Goal: Navigation & Orientation: Find specific page/section

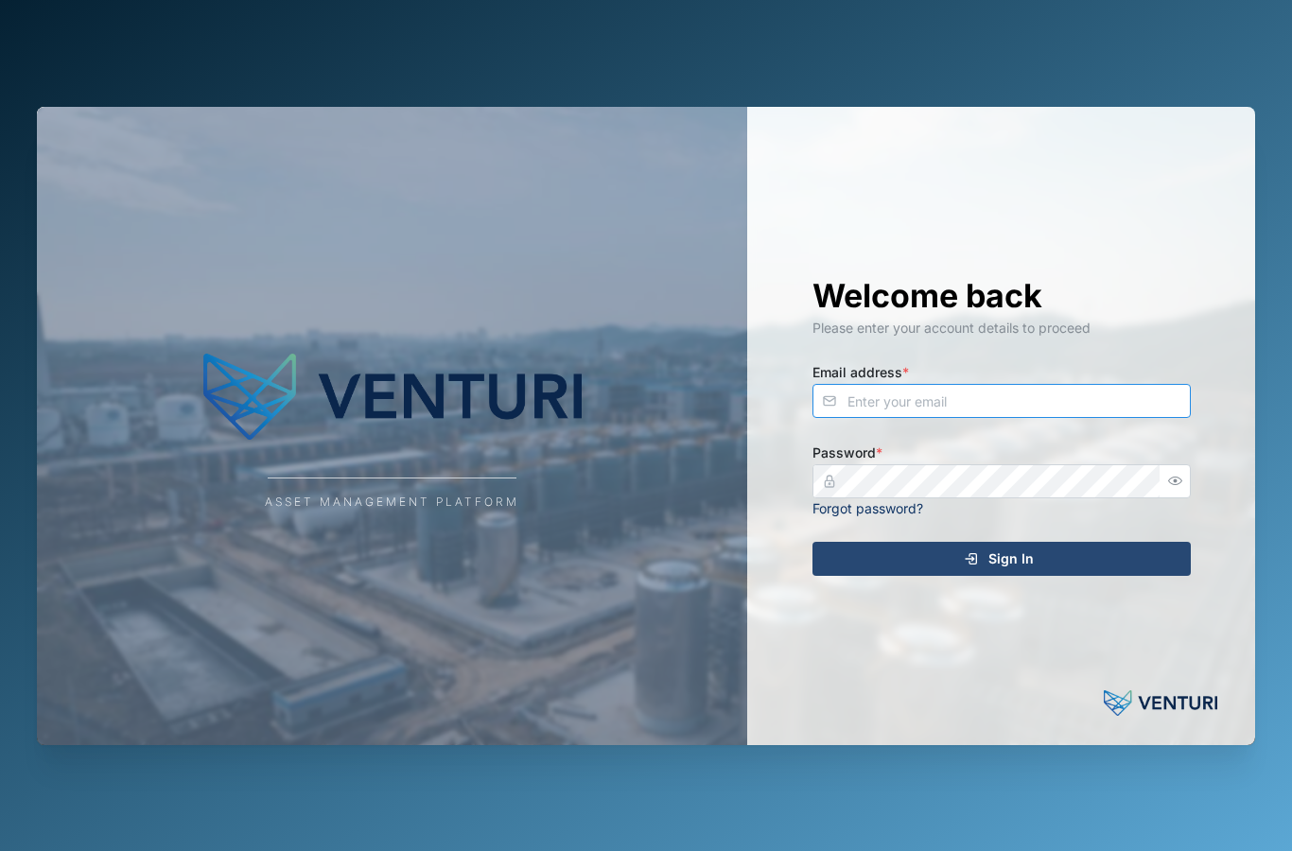
click at [877, 418] on input "Email address *" at bounding box center [1001, 401] width 378 height 34
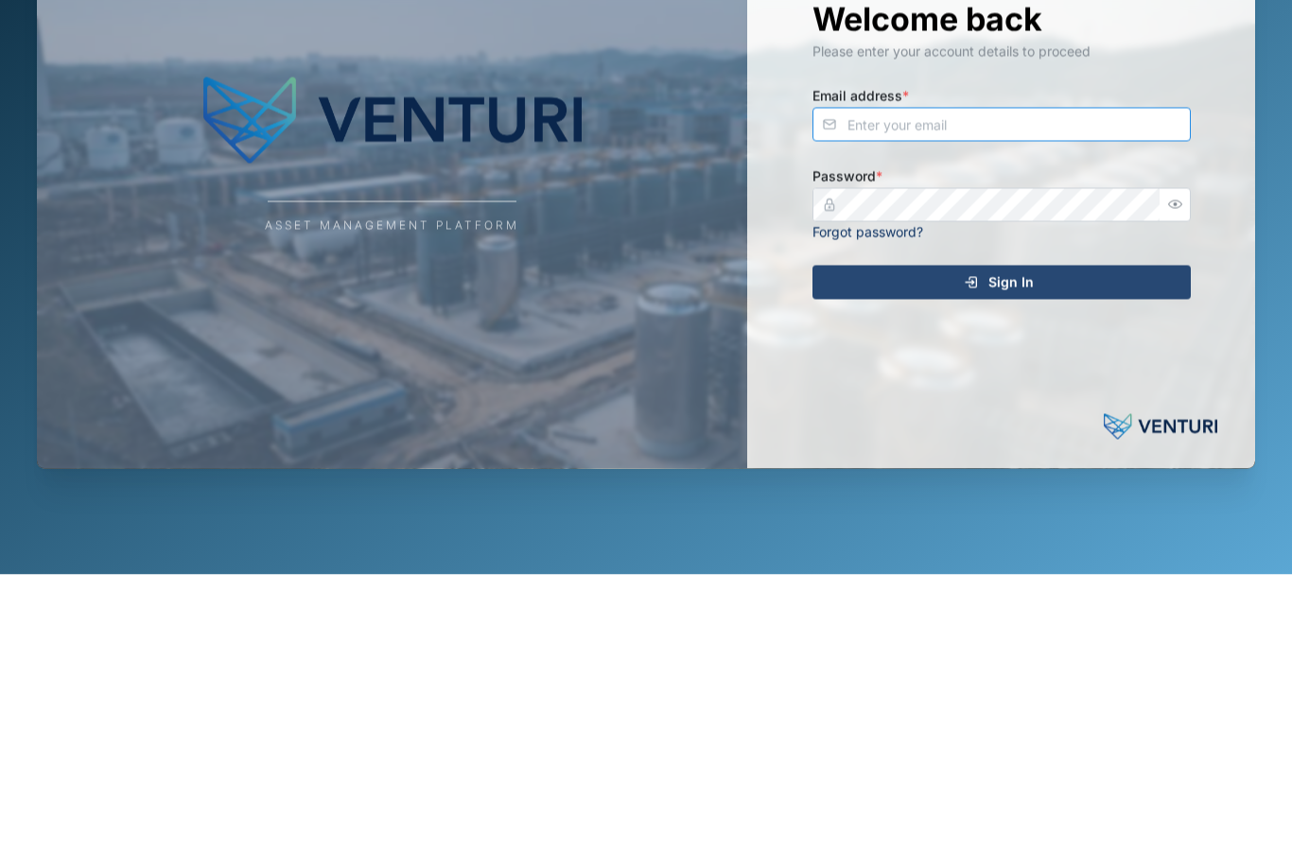
paste input "[EMAIL_ADDRESS][DOMAIN_NAME]"
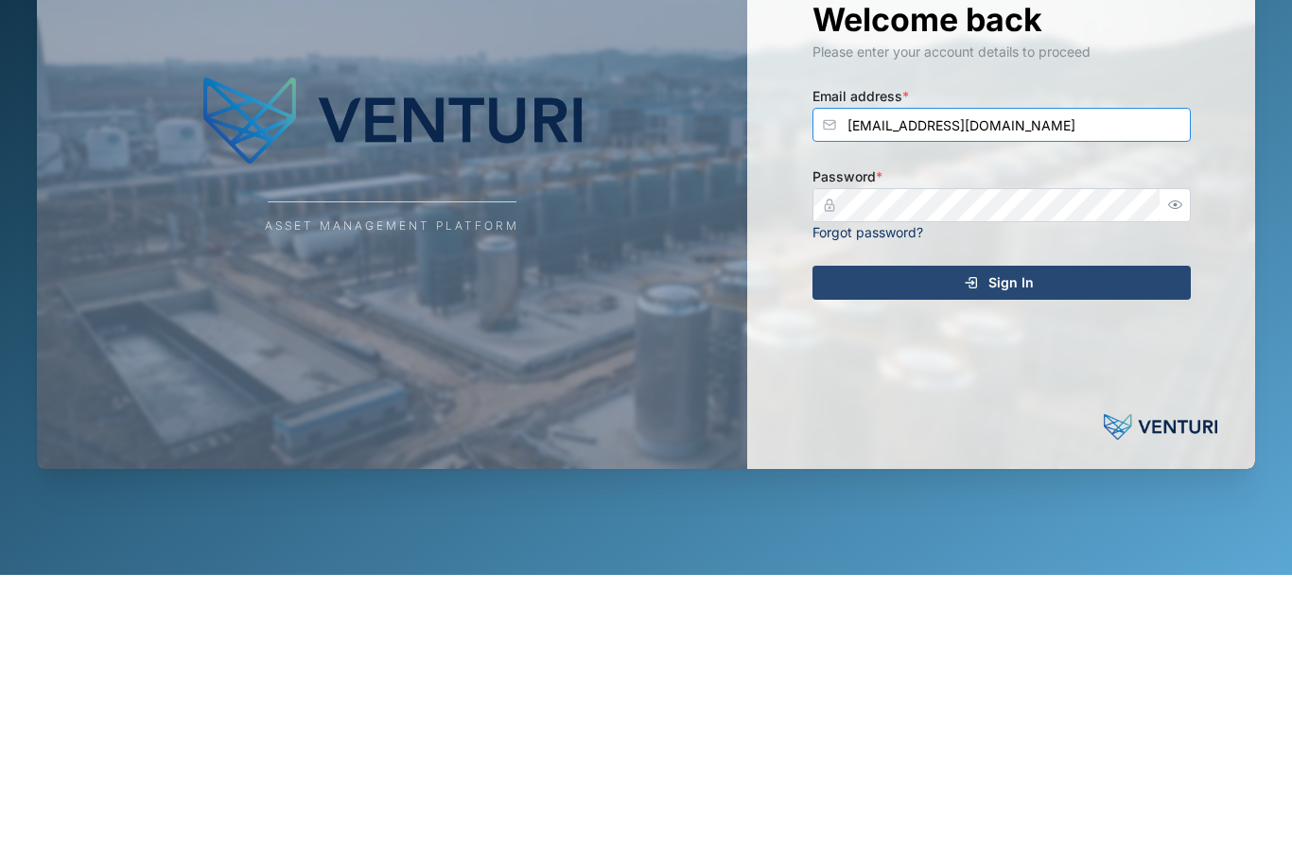
scroll to position [76, 0]
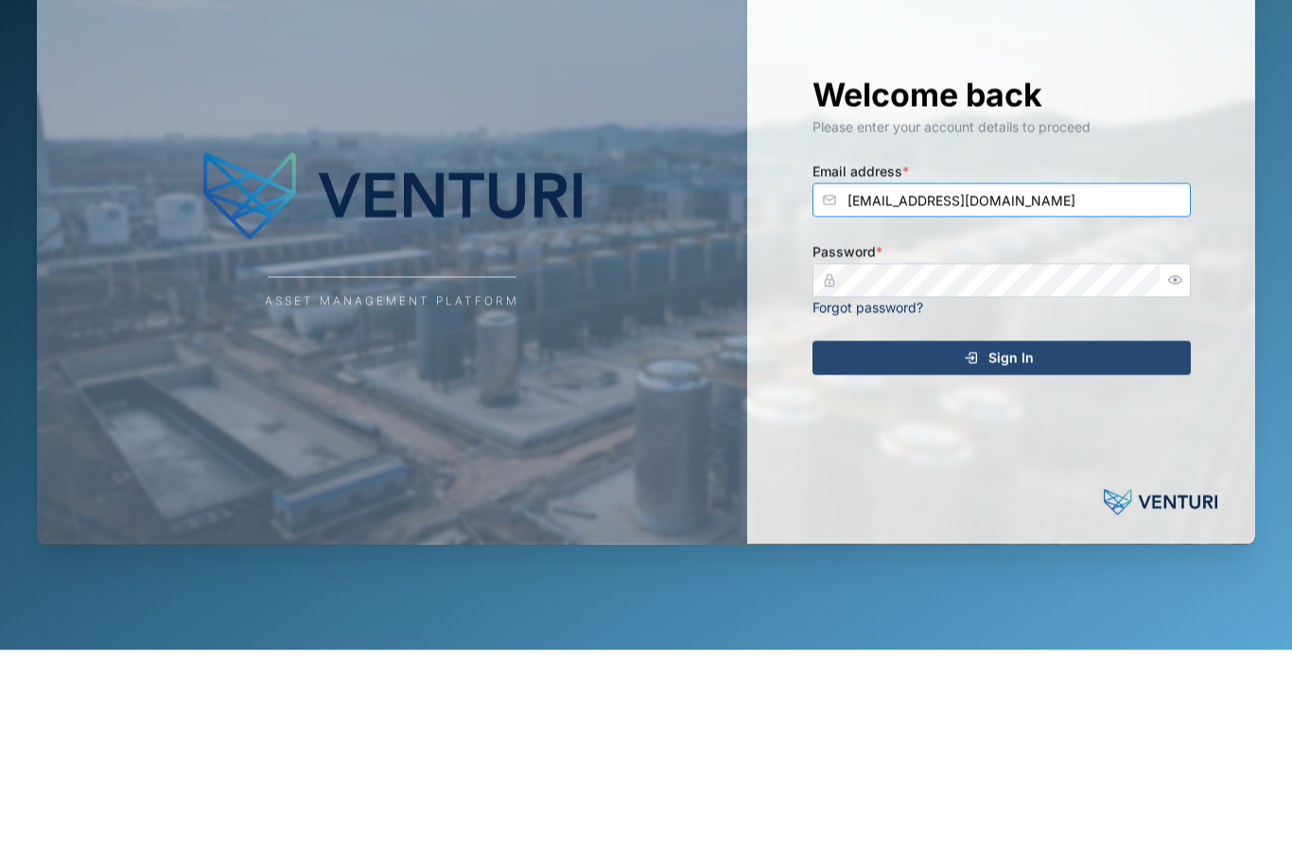
type input "[EMAIL_ADDRESS][DOMAIN_NAME]"
click at [1001, 542] on button "Sign In" at bounding box center [1001, 559] width 378 height 34
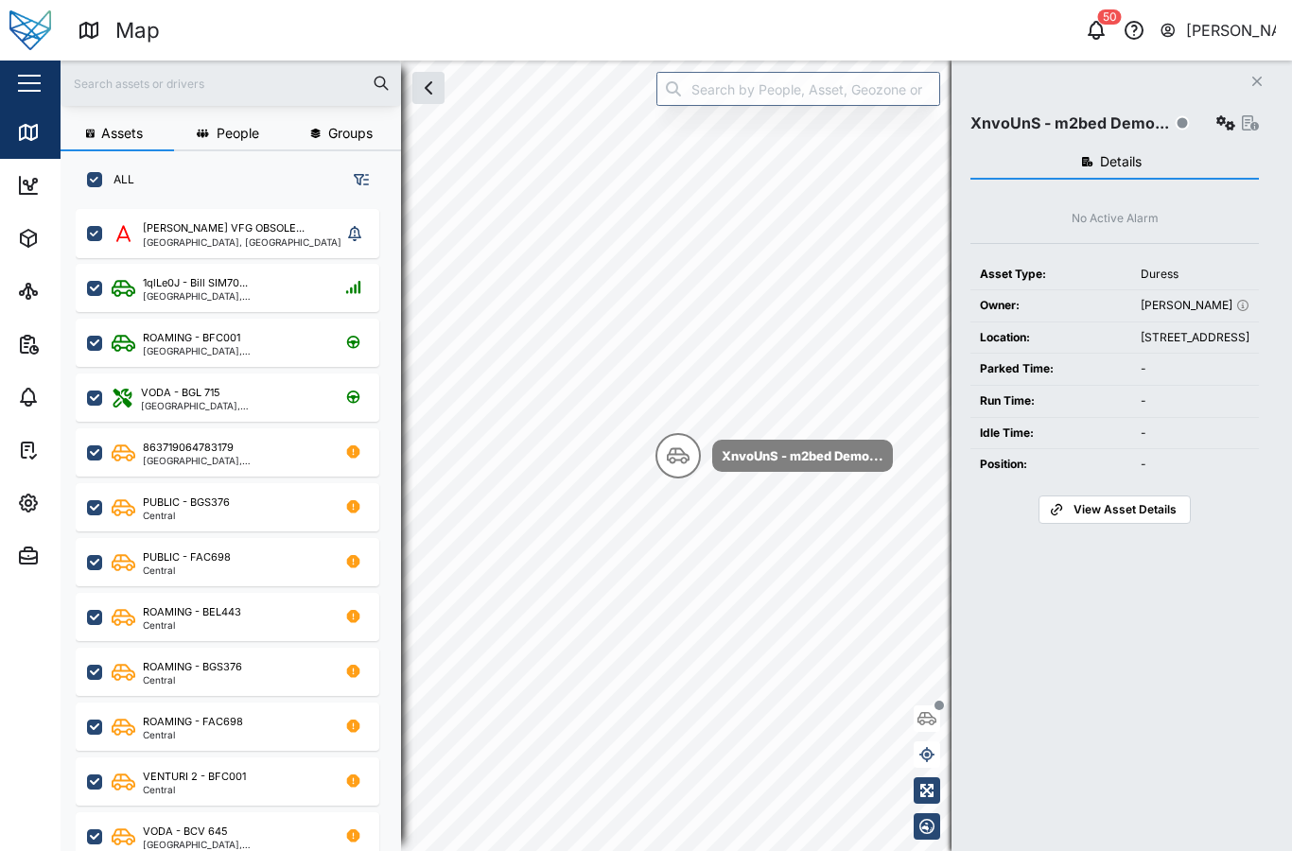
scroll to position [709, 310]
click at [31, 183] on icon at bounding box center [28, 185] width 23 height 23
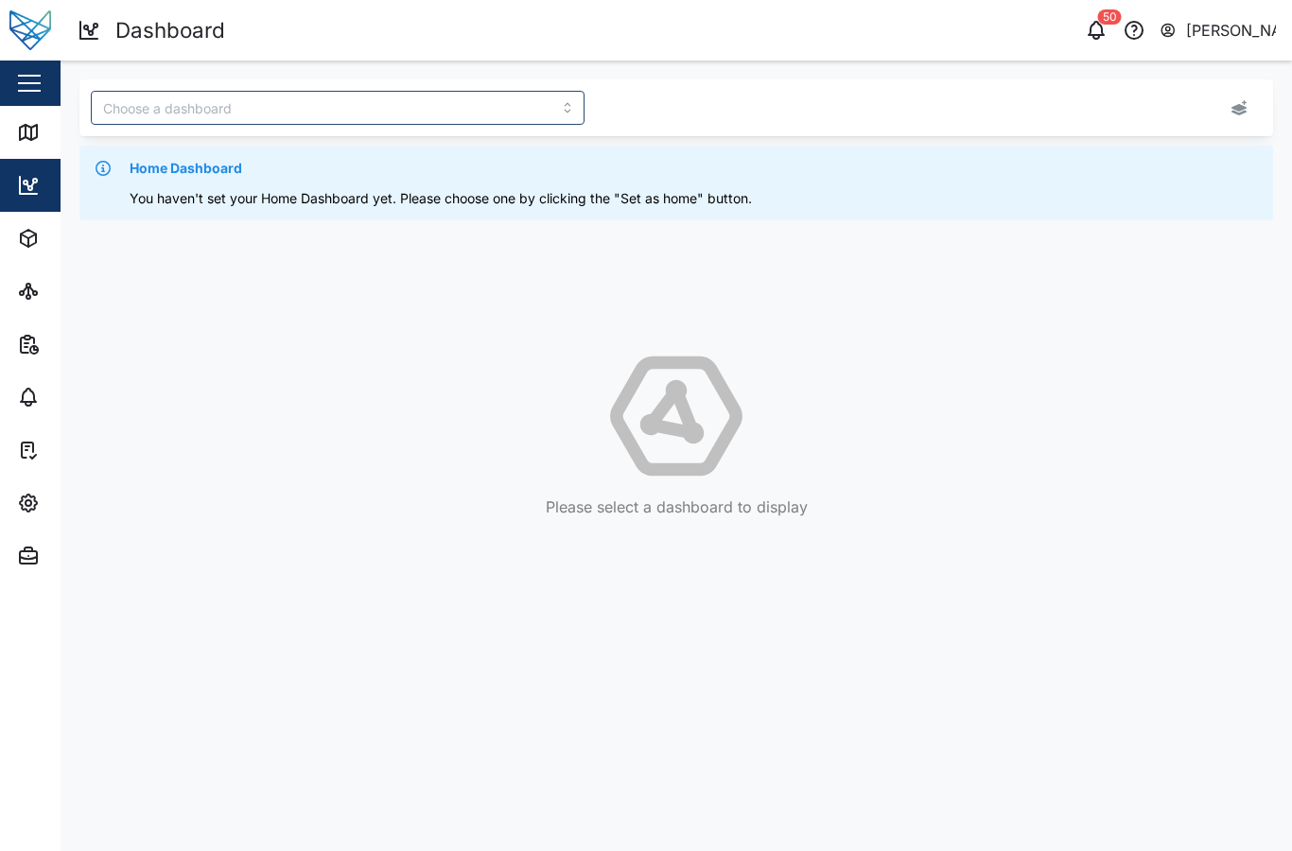
click at [34, 247] on icon "button" at bounding box center [28, 238] width 23 height 23
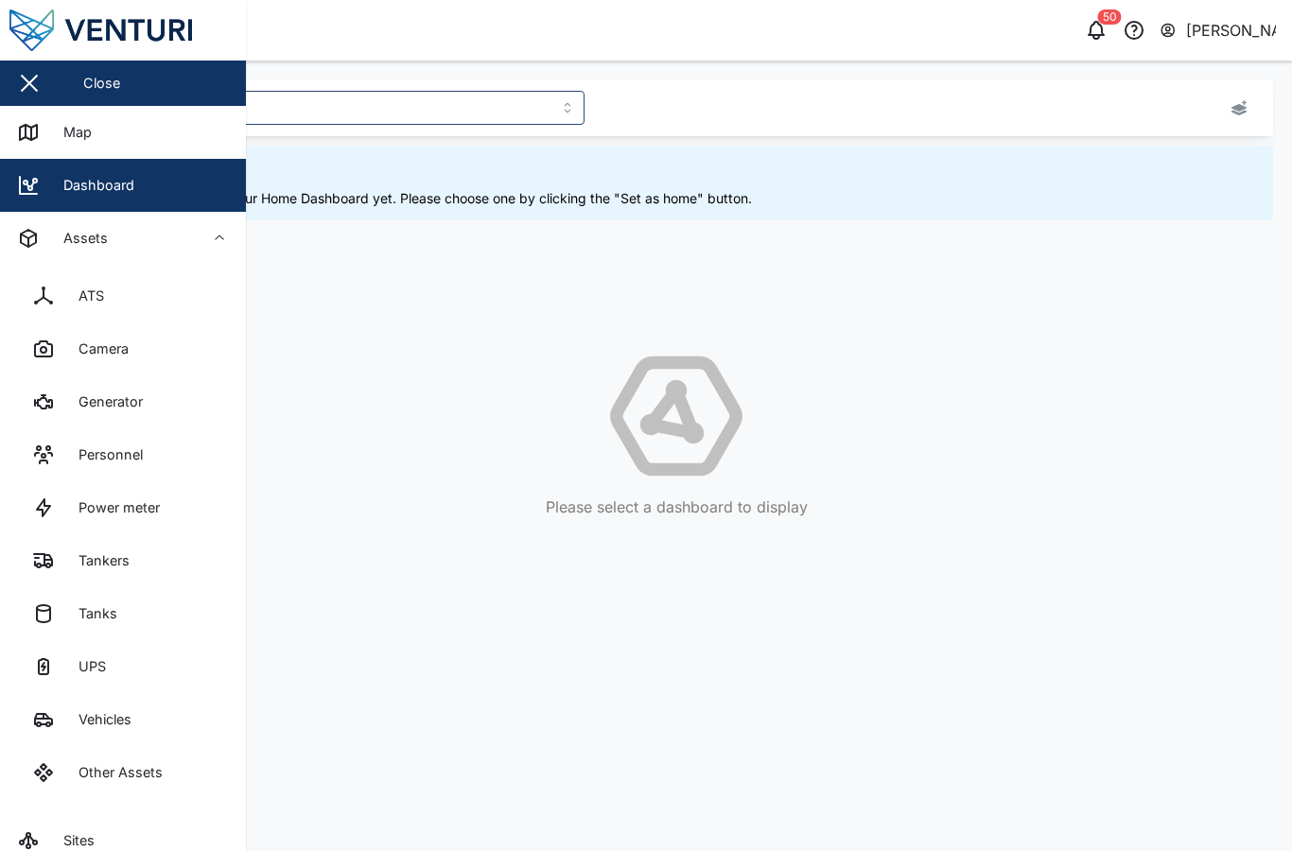
click at [61, 306] on div "ATS" at bounding box center [68, 296] width 72 height 23
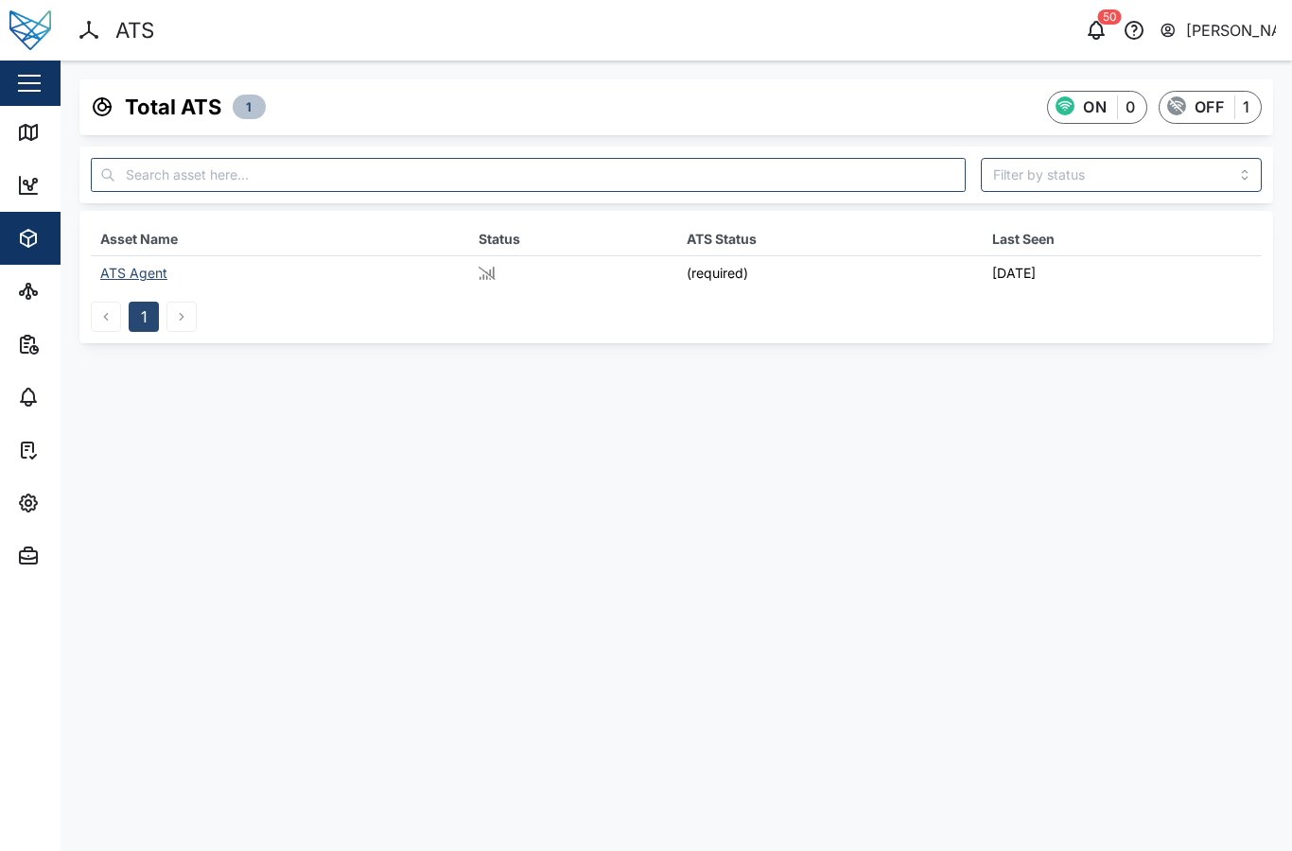
click at [26, 250] on span "Assets" at bounding box center [103, 238] width 172 height 53
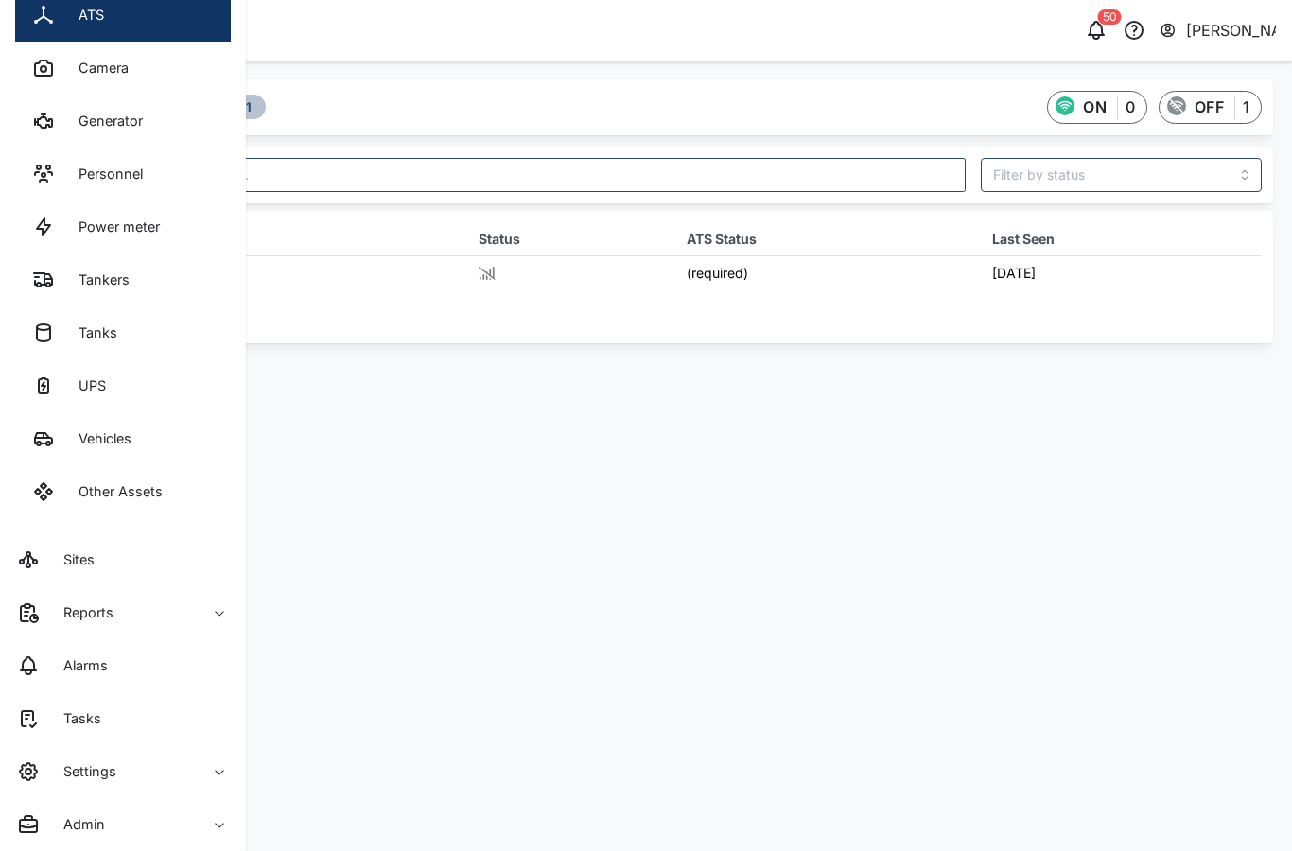
scroll to position [281, 0]
click at [61, 131] on div "Generator" at bounding box center [87, 121] width 111 height 23
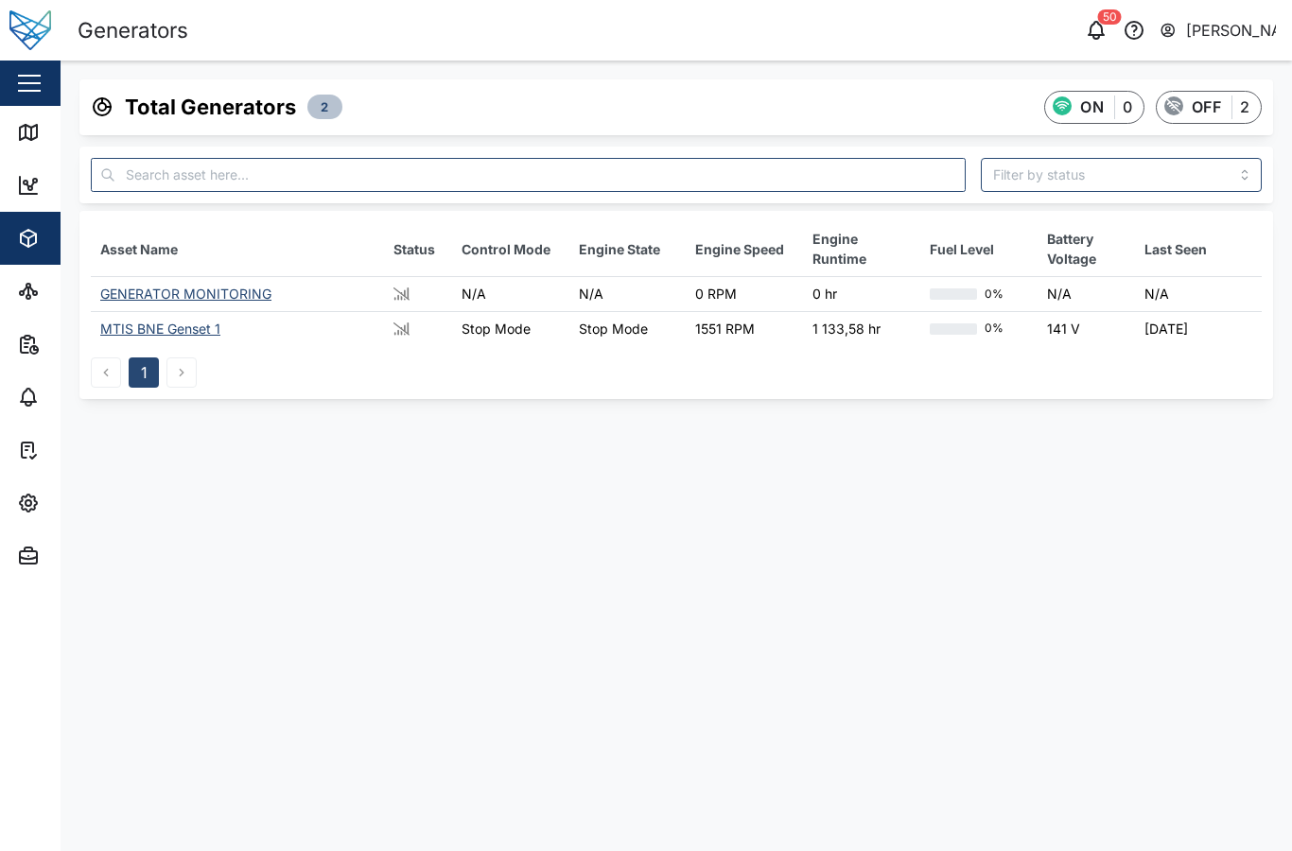
click at [29, 45] on img at bounding box center [30, 30] width 42 height 42
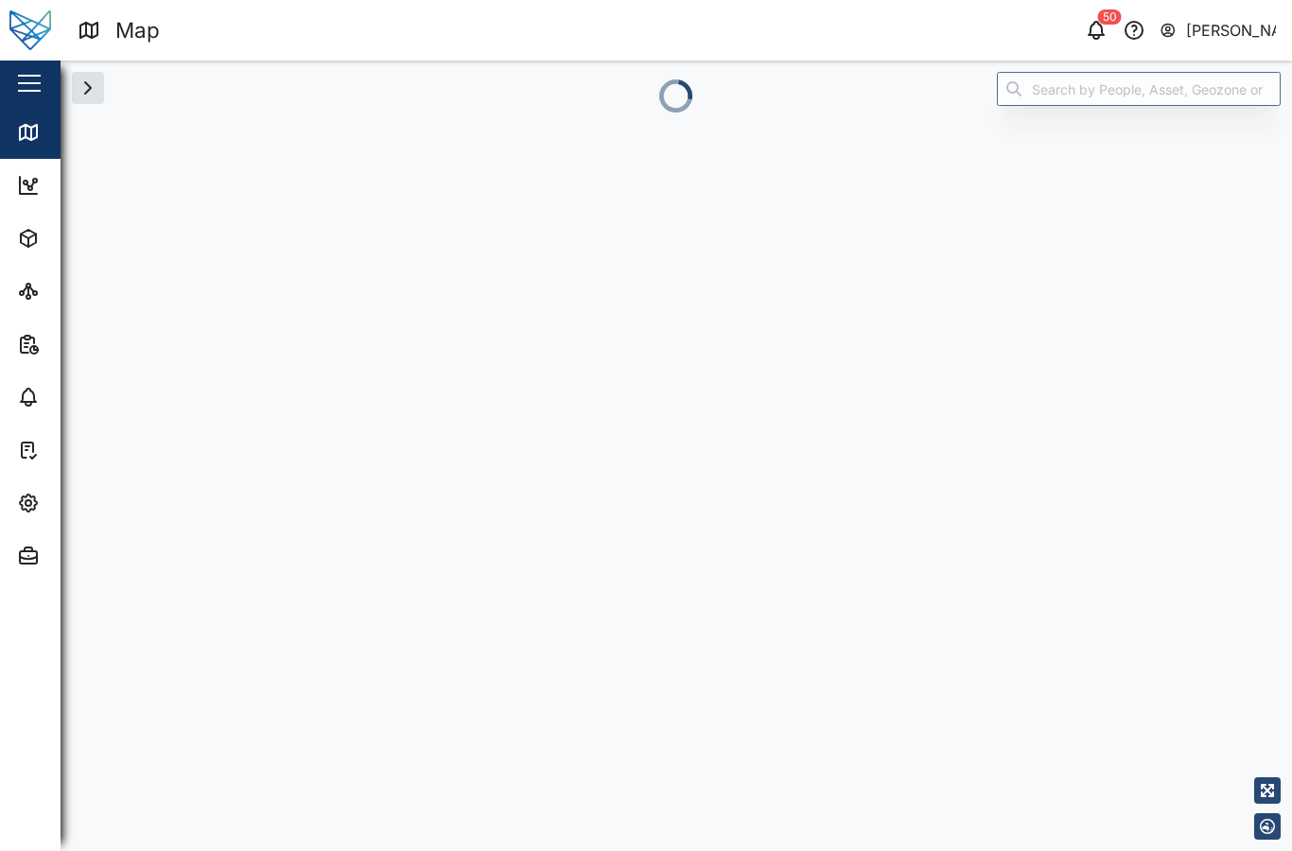
click at [20, 79] on button "button" at bounding box center [29, 83] width 32 height 32
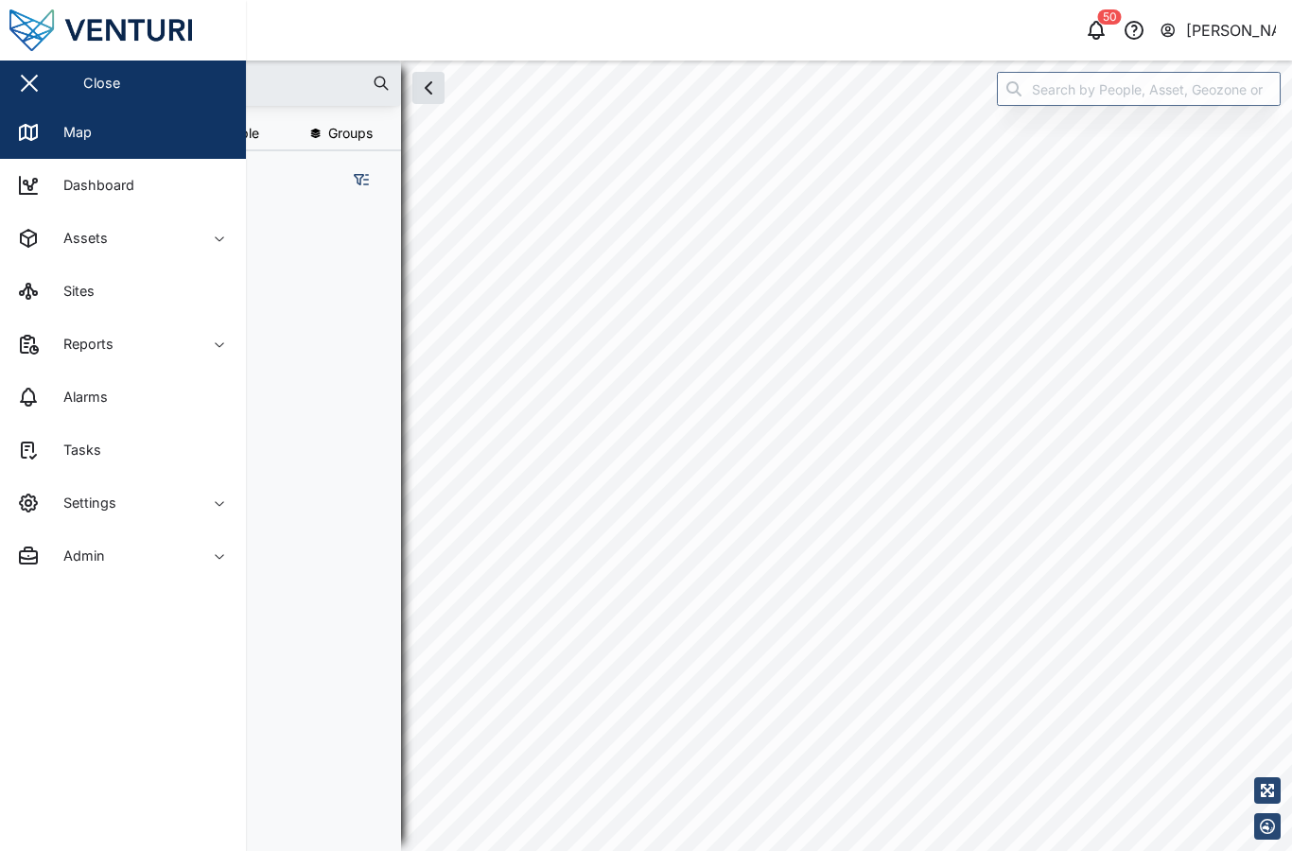
scroll to position [709, 310]
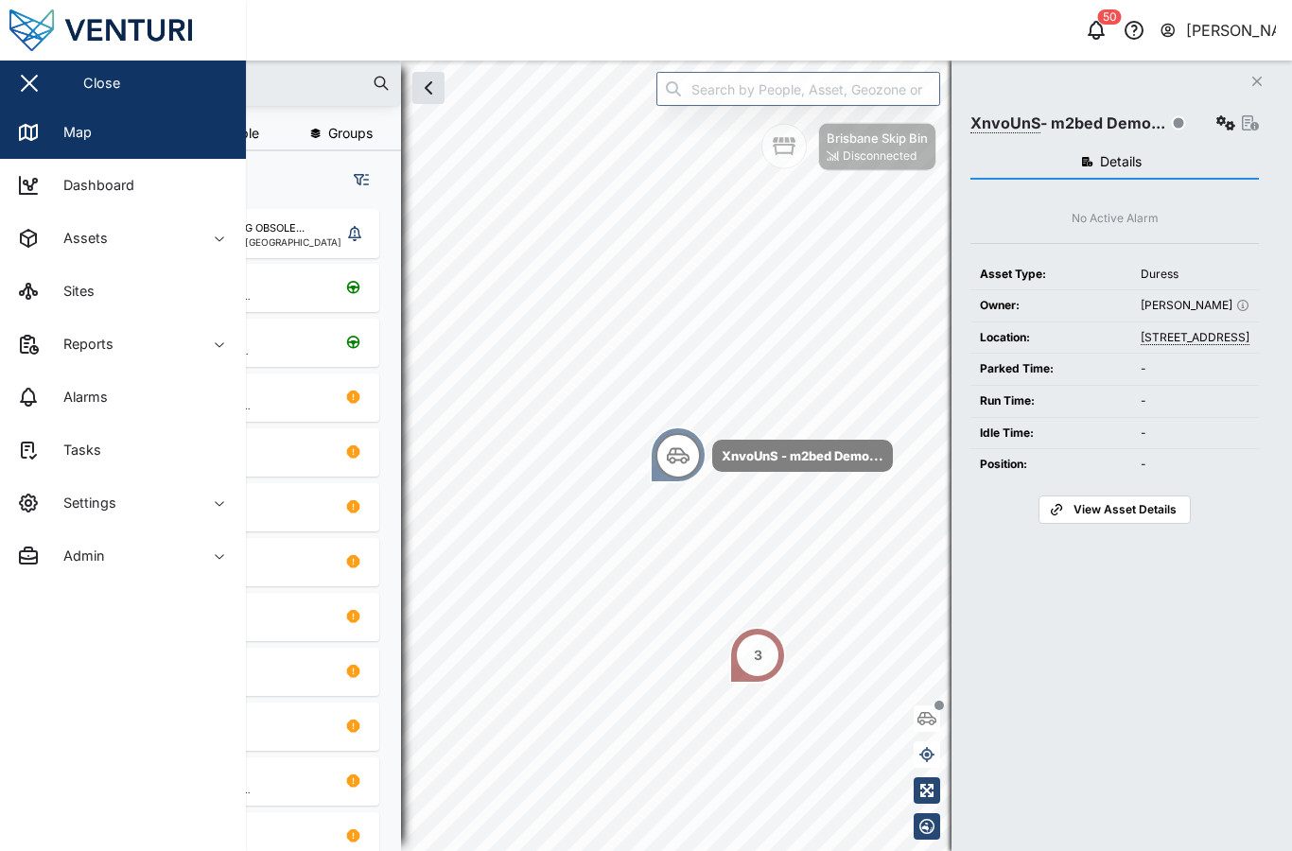
click at [73, 442] on div "Tasks" at bounding box center [75, 450] width 52 height 21
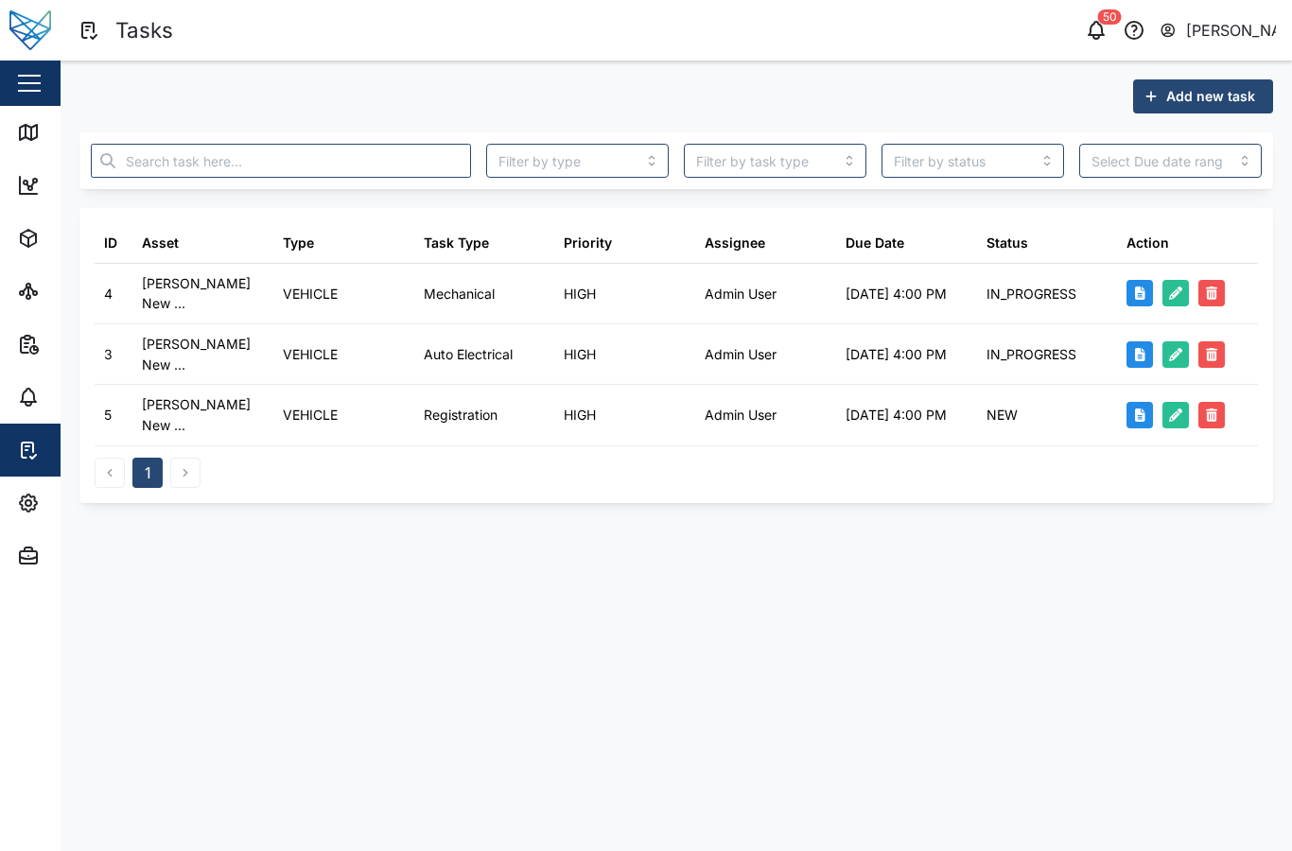
click at [41, 69] on button "button" at bounding box center [29, 83] width 32 height 32
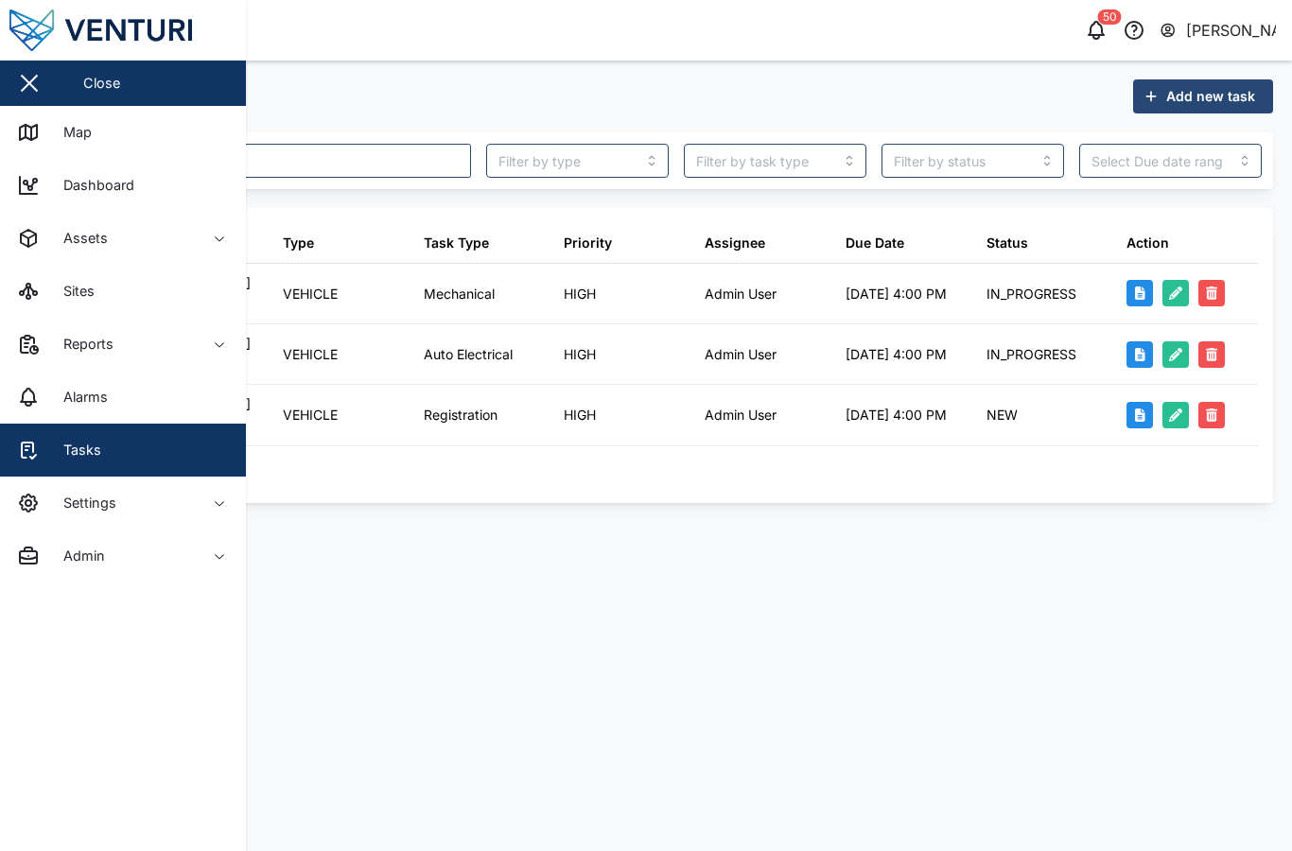
click at [203, 503] on button "Settings" at bounding box center [123, 503] width 246 height 53
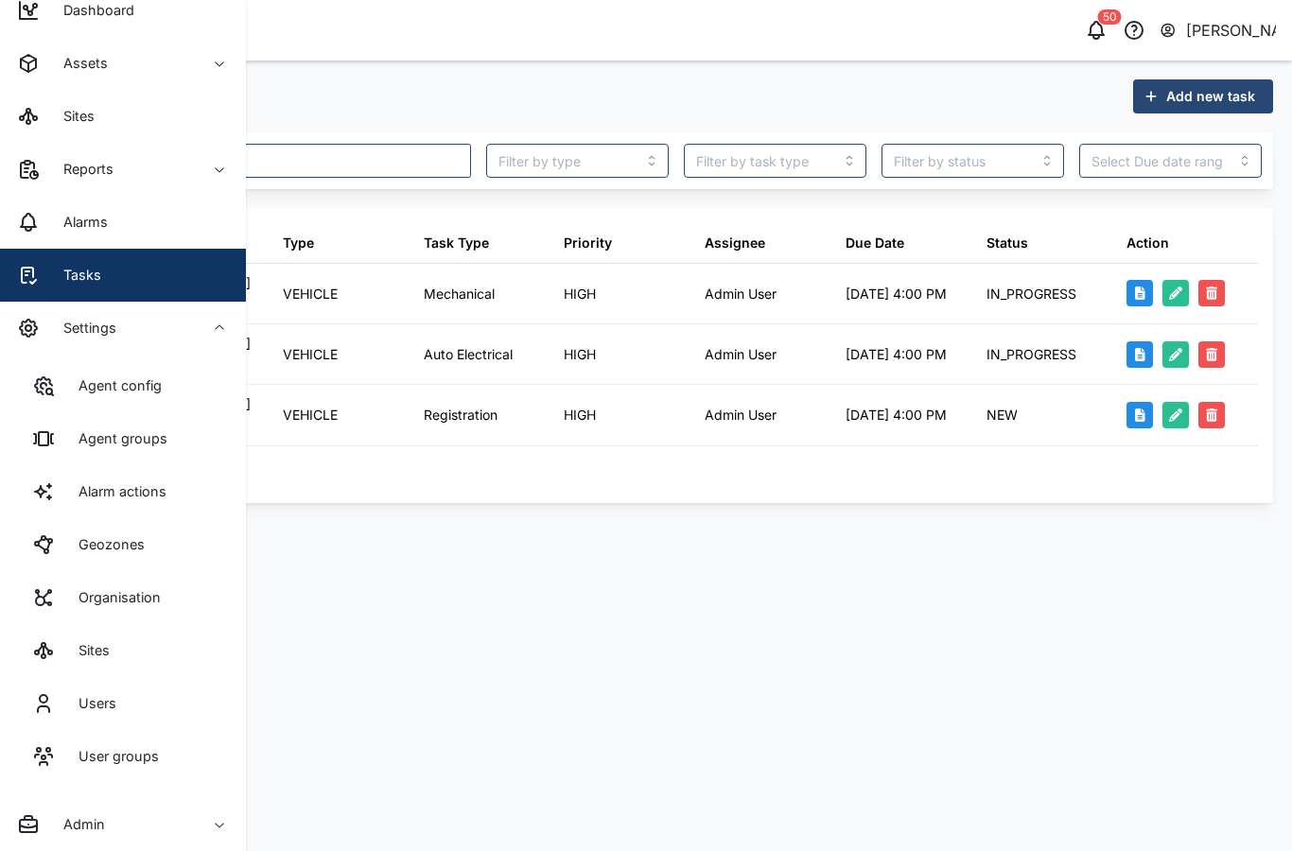
scroll to position [175, 0]
click at [118, 479] on link "Alarm actions" at bounding box center [123, 491] width 216 height 53
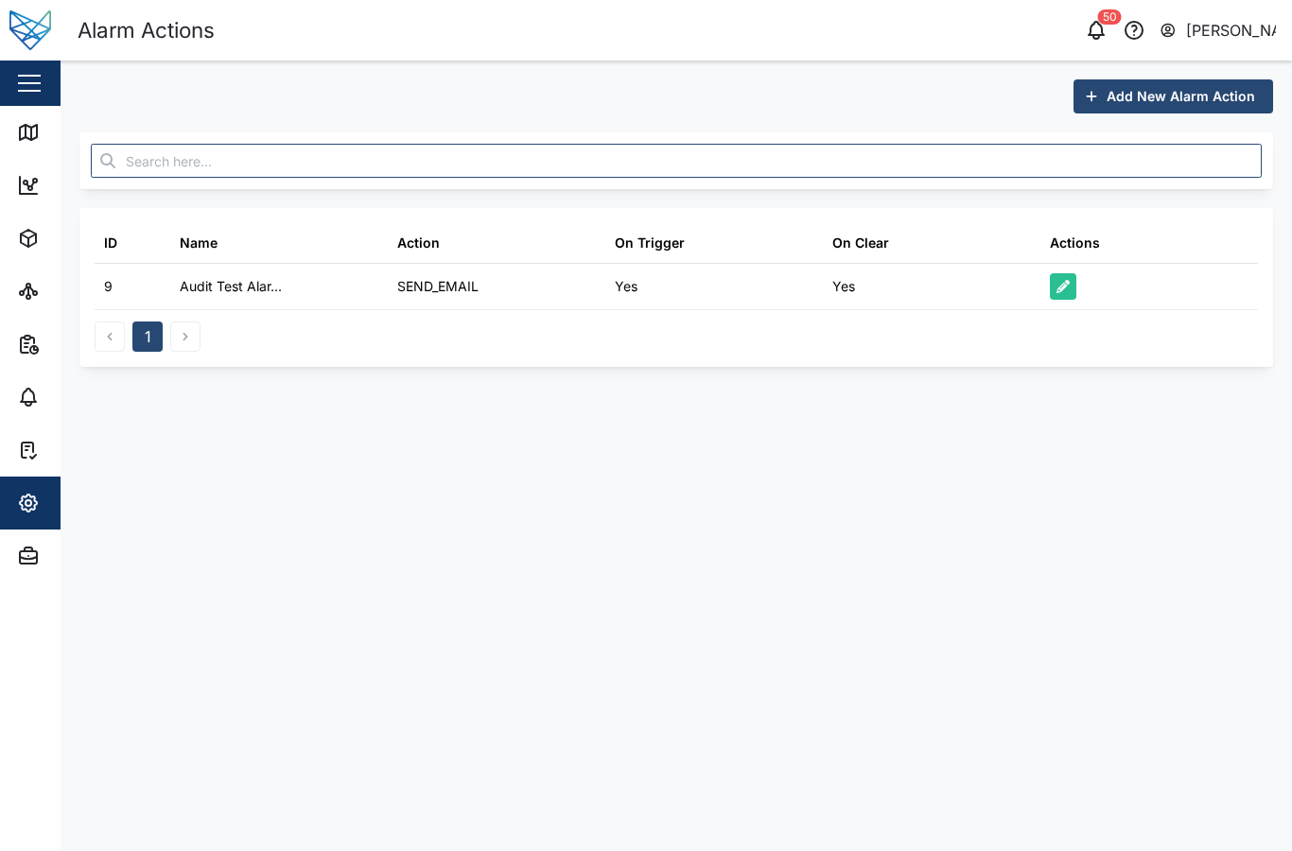
click at [28, 84] on div "button" at bounding box center [29, 83] width 23 height 2
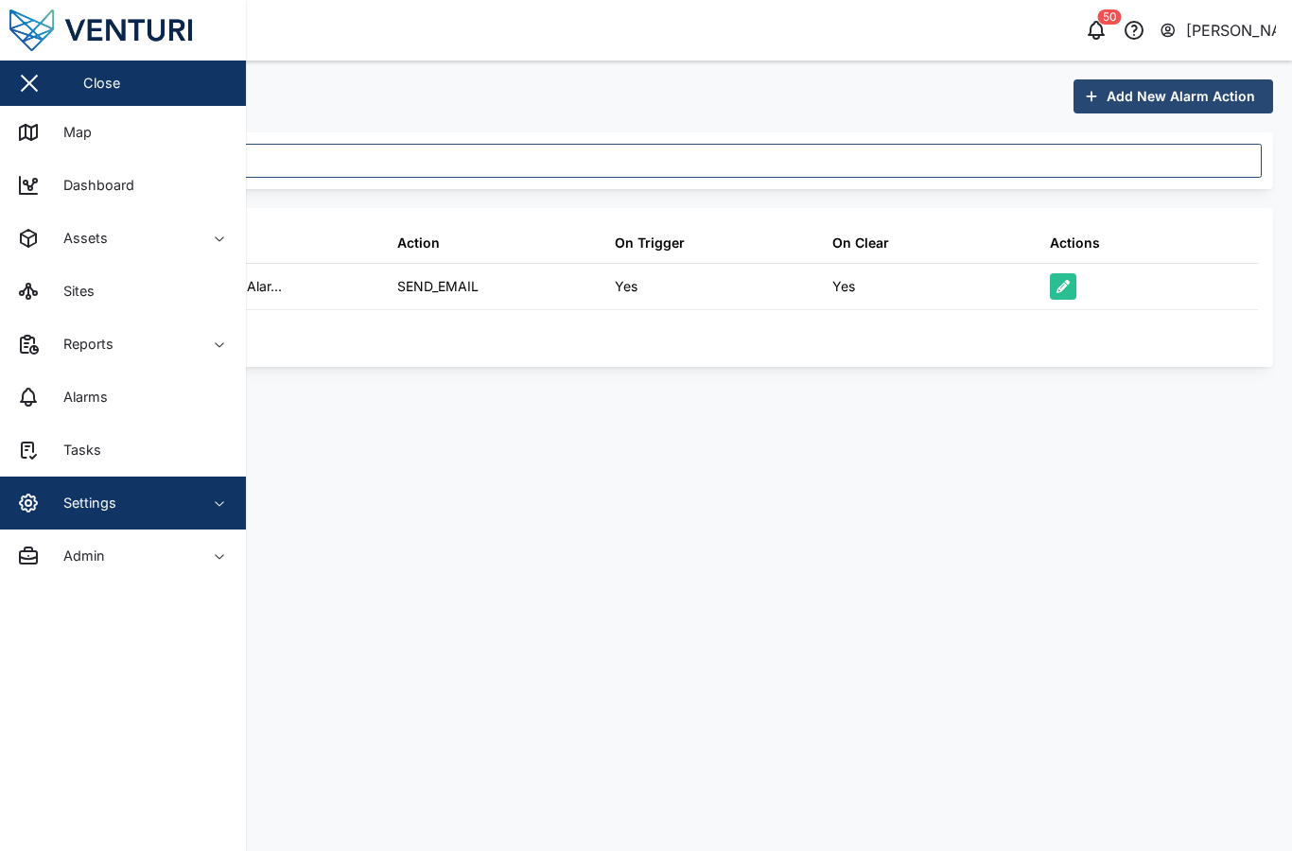
click at [33, 84] on div "button" at bounding box center [29, 83] width 23 height 2
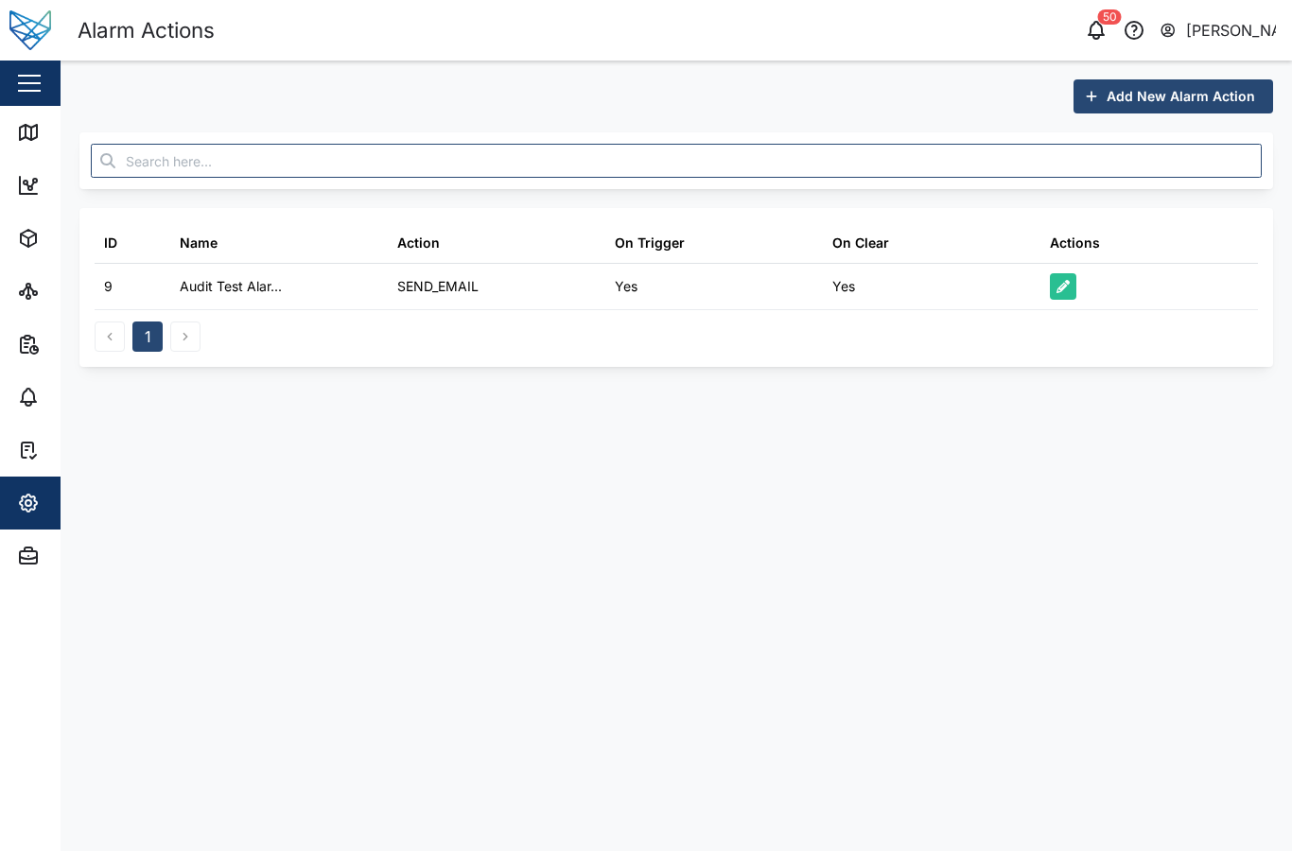
click at [31, 80] on button "button" at bounding box center [29, 83] width 32 height 32
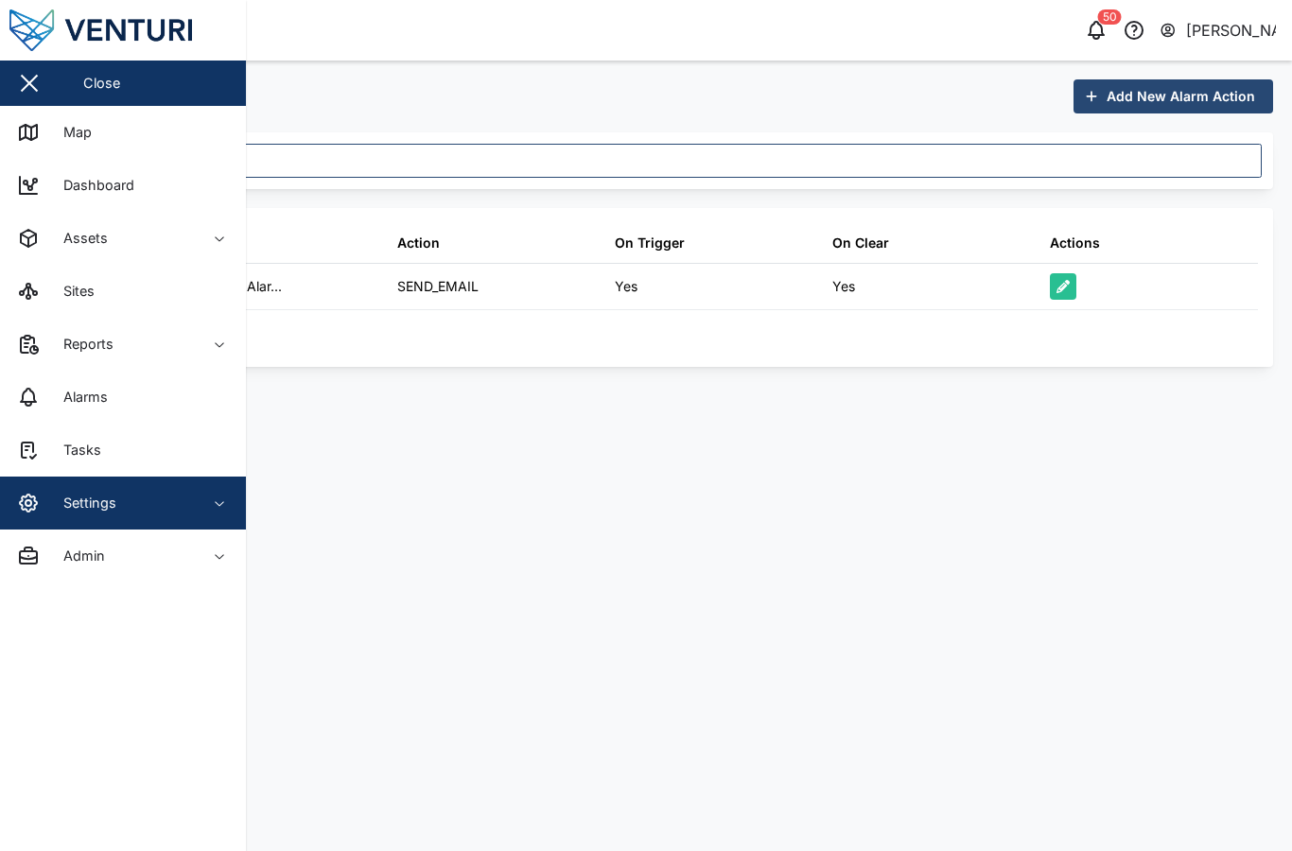
click at [47, 138] on div "Map" at bounding box center [54, 132] width 75 height 23
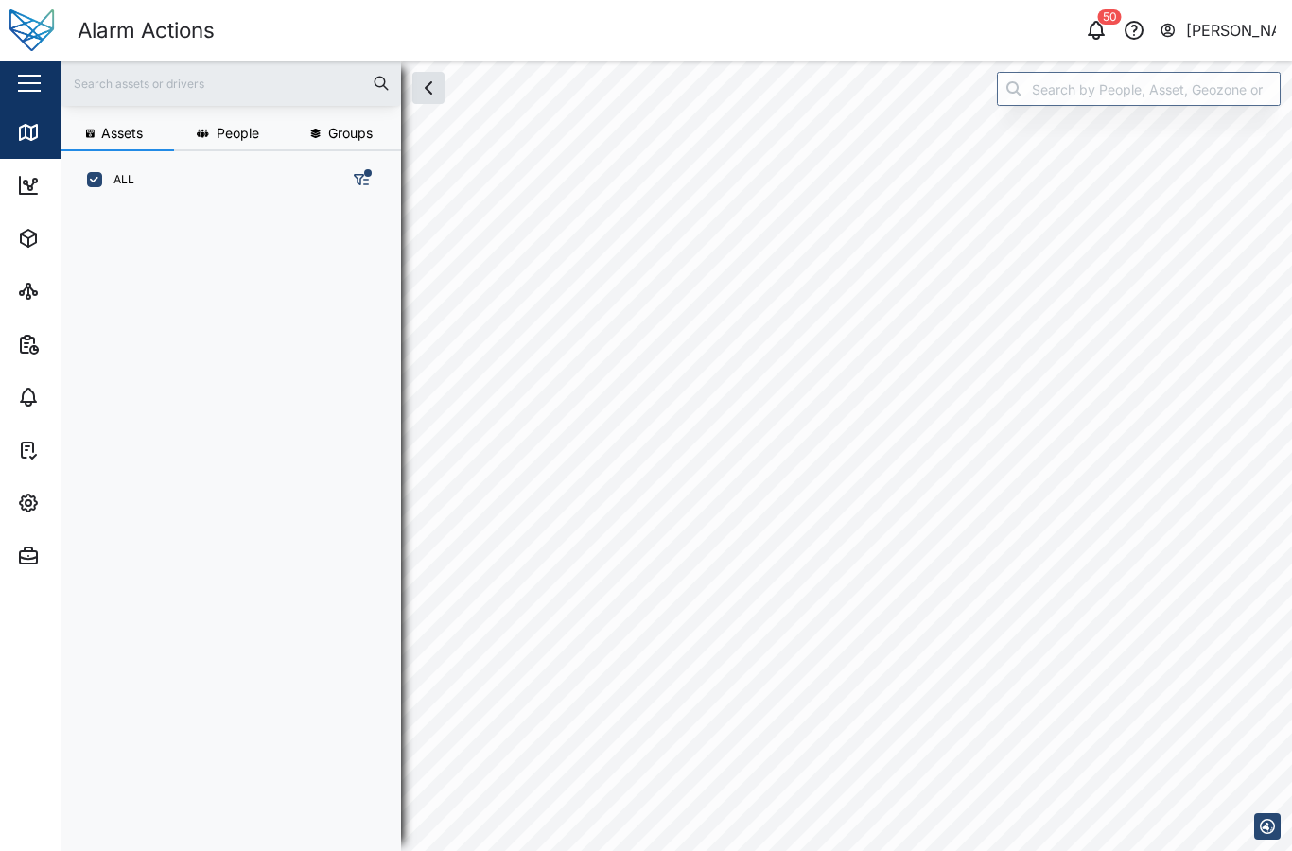
click at [61, 137] on button "Assets" at bounding box center [117, 134] width 113 height 34
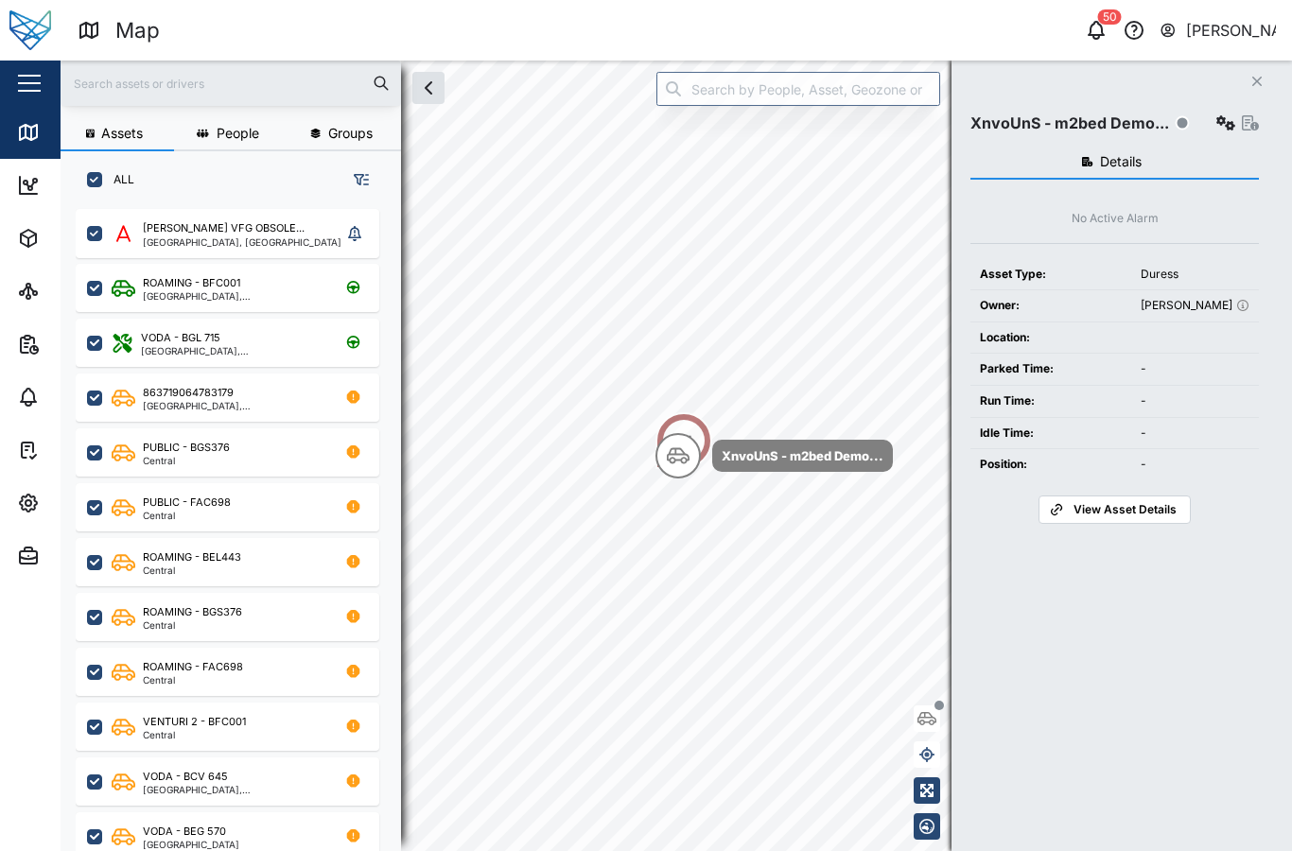
click at [231, 122] on button "People" at bounding box center [230, 134] width 113 height 34
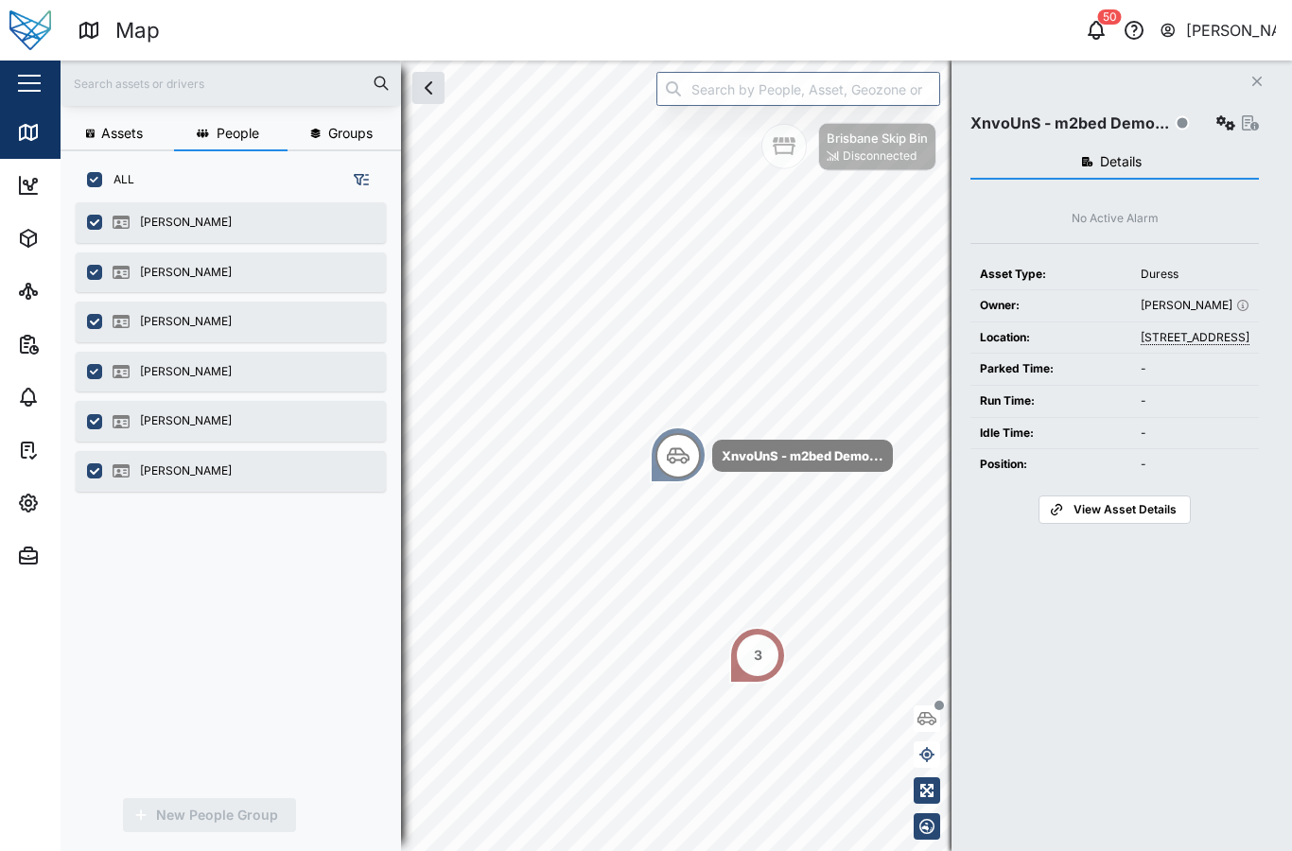
click at [211, 220] on div "[PERSON_NAME]" at bounding box center [186, 223] width 92 height 18
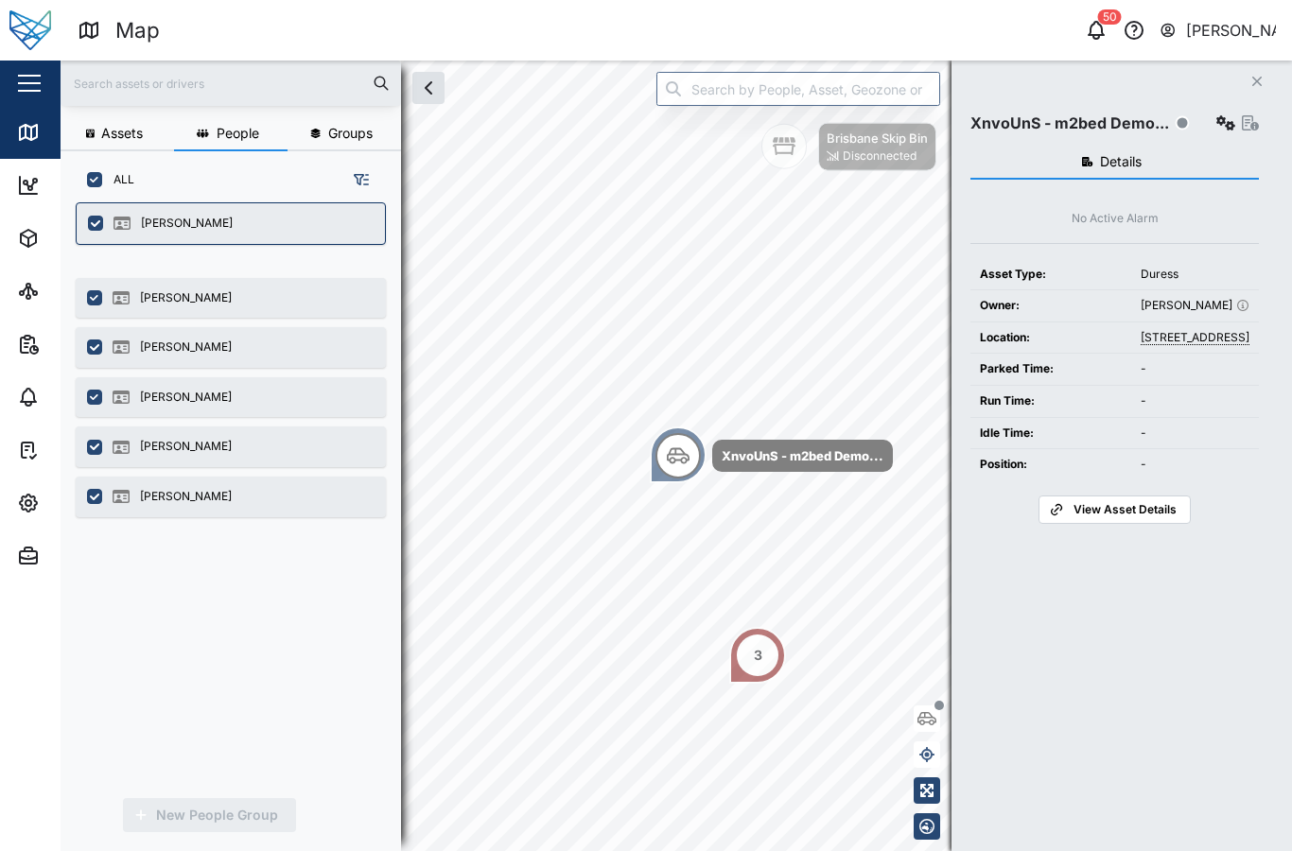
scroll to position [1, 1]
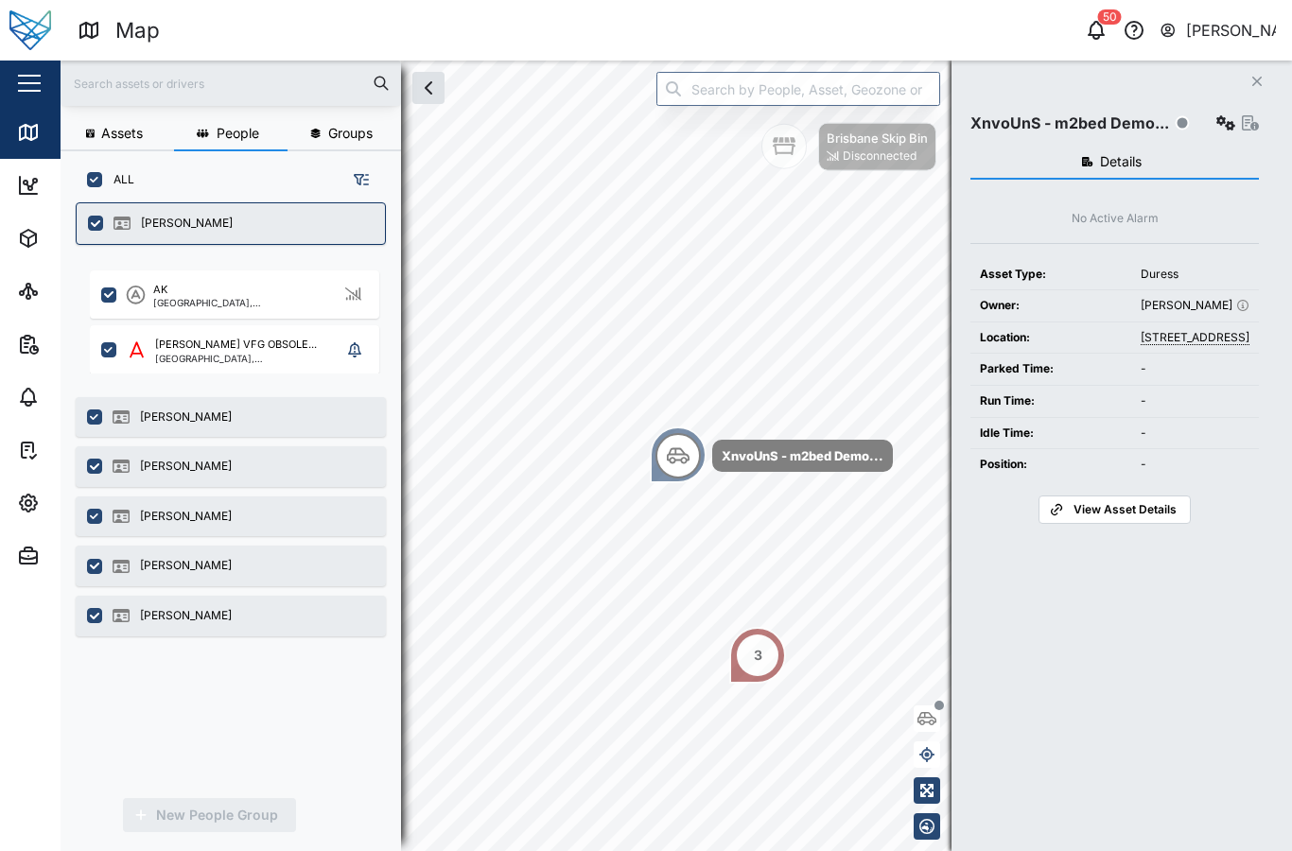
click at [315, 119] on button "Groups" at bounding box center [343, 134] width 113 height 34
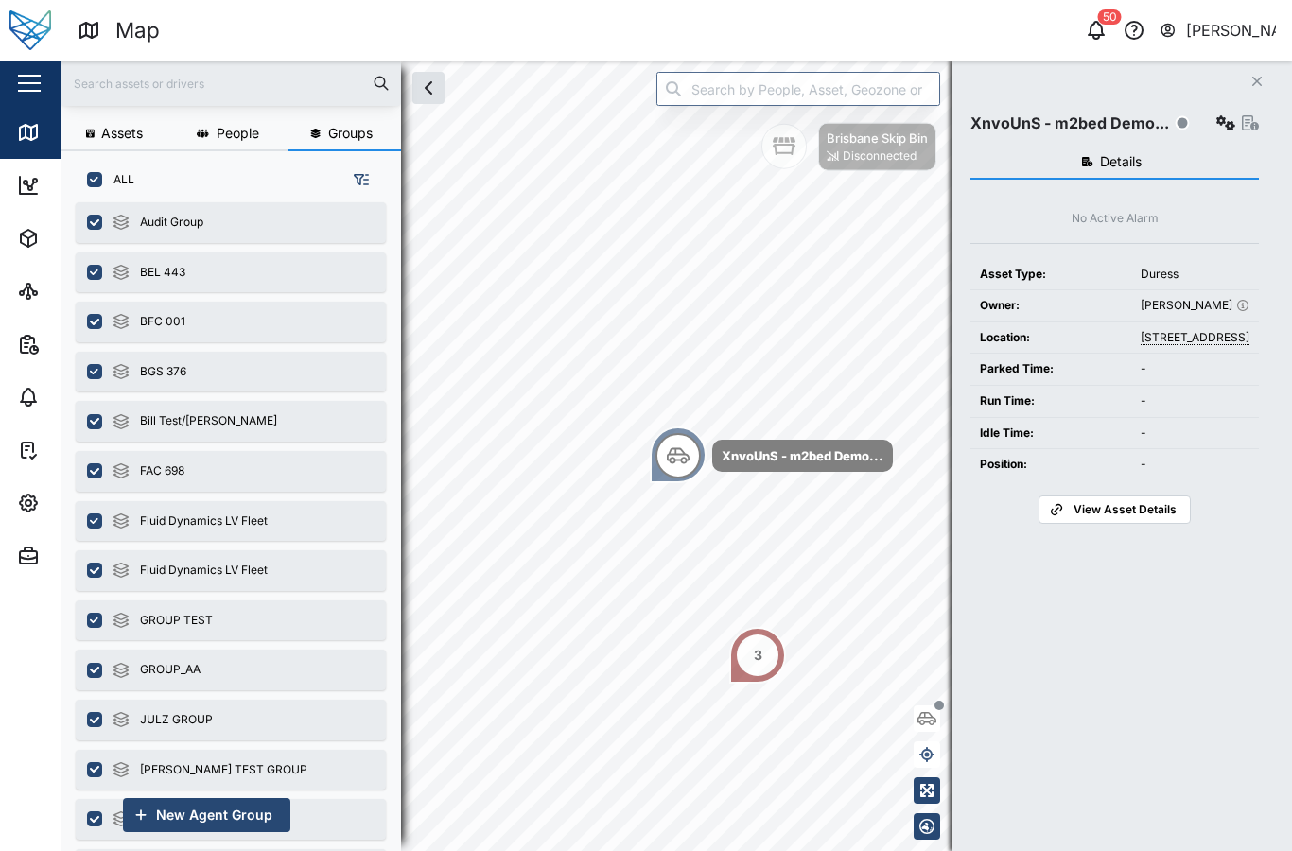
scroll to position [0, 0]
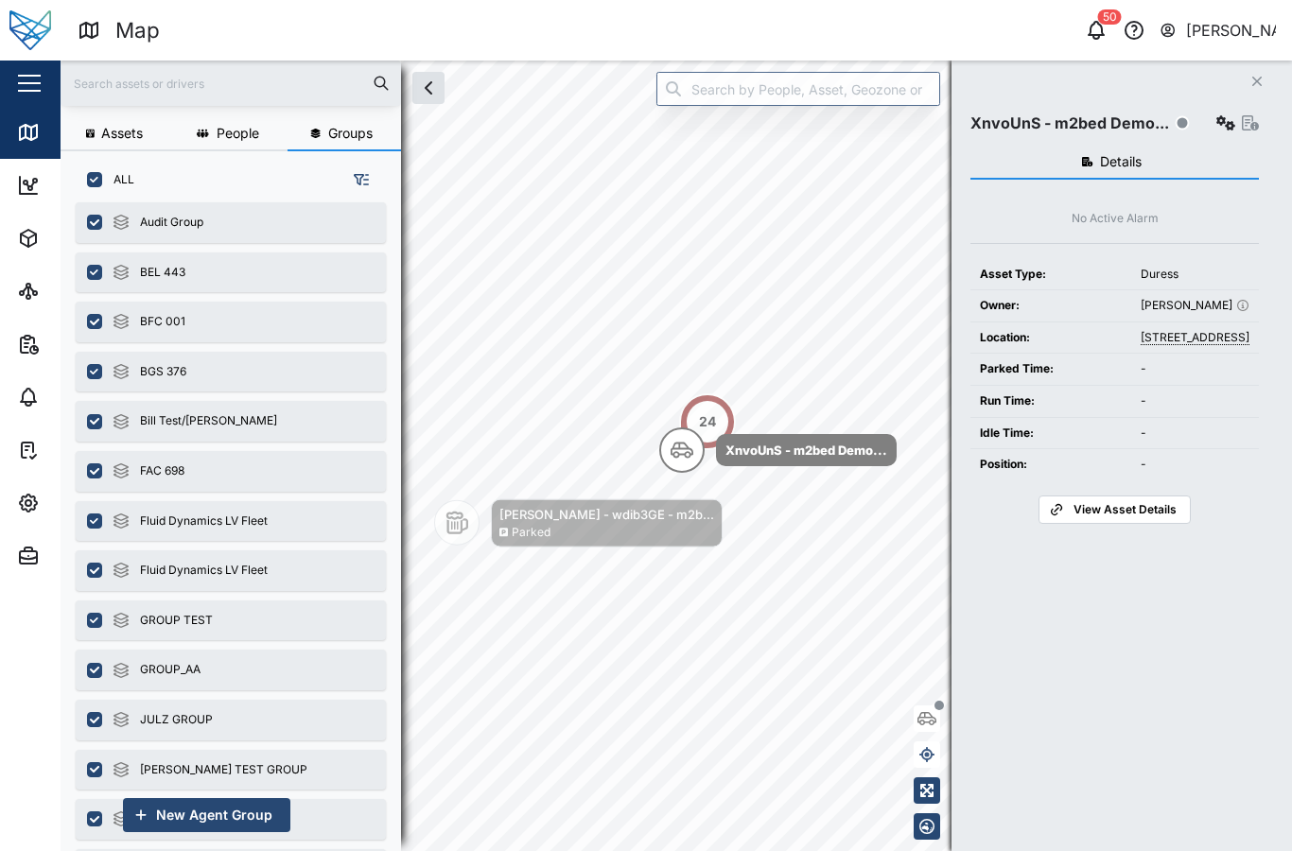
click at [165, 271] on div "BEL 443" at bounding box center [162, 273] width 45 height 18
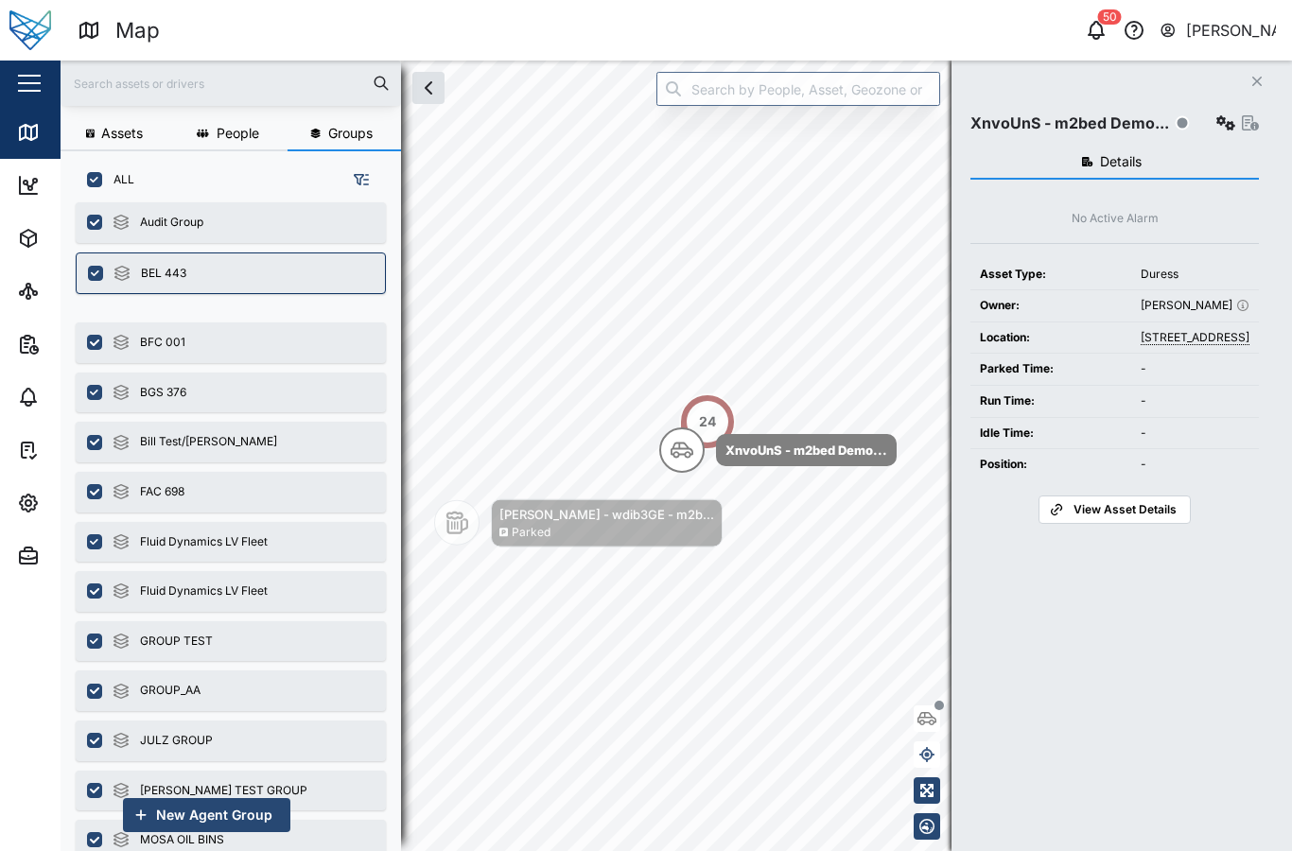
scroll to position [1, 1]
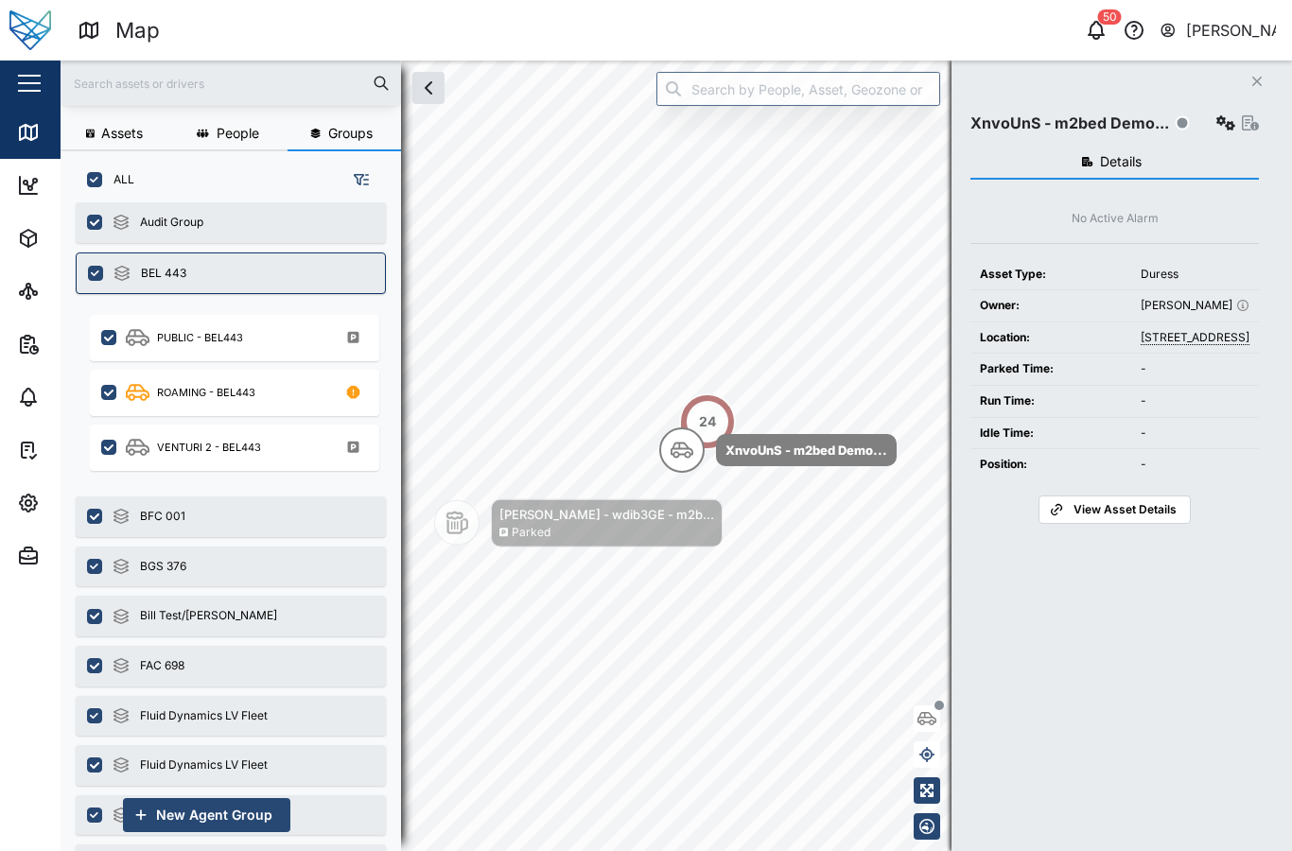
click at [220, 131] on span "People" at bounding box center [238, 133] width 43 height 13
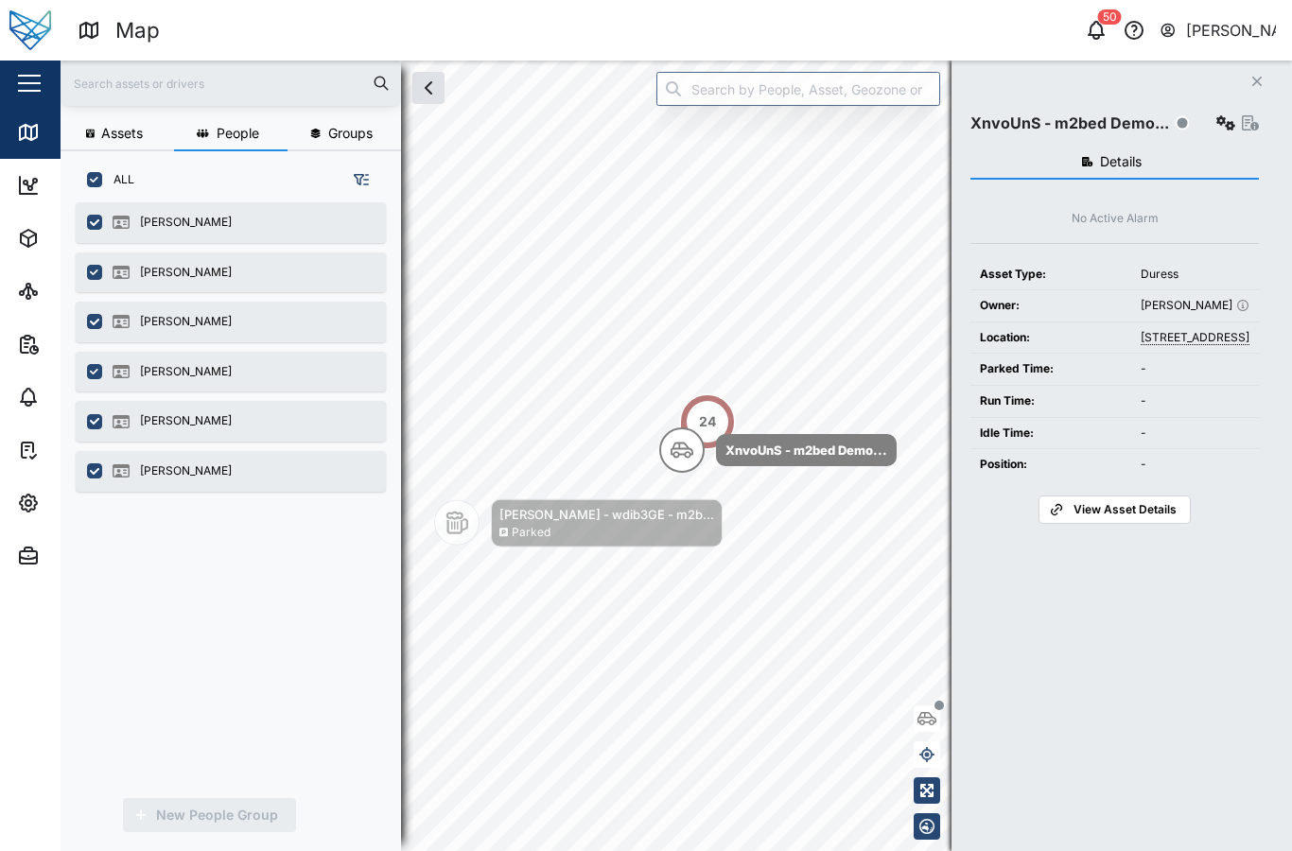
click at [109, 143] on button "Assets" at bounding box center [117, 134] width 113 height 34
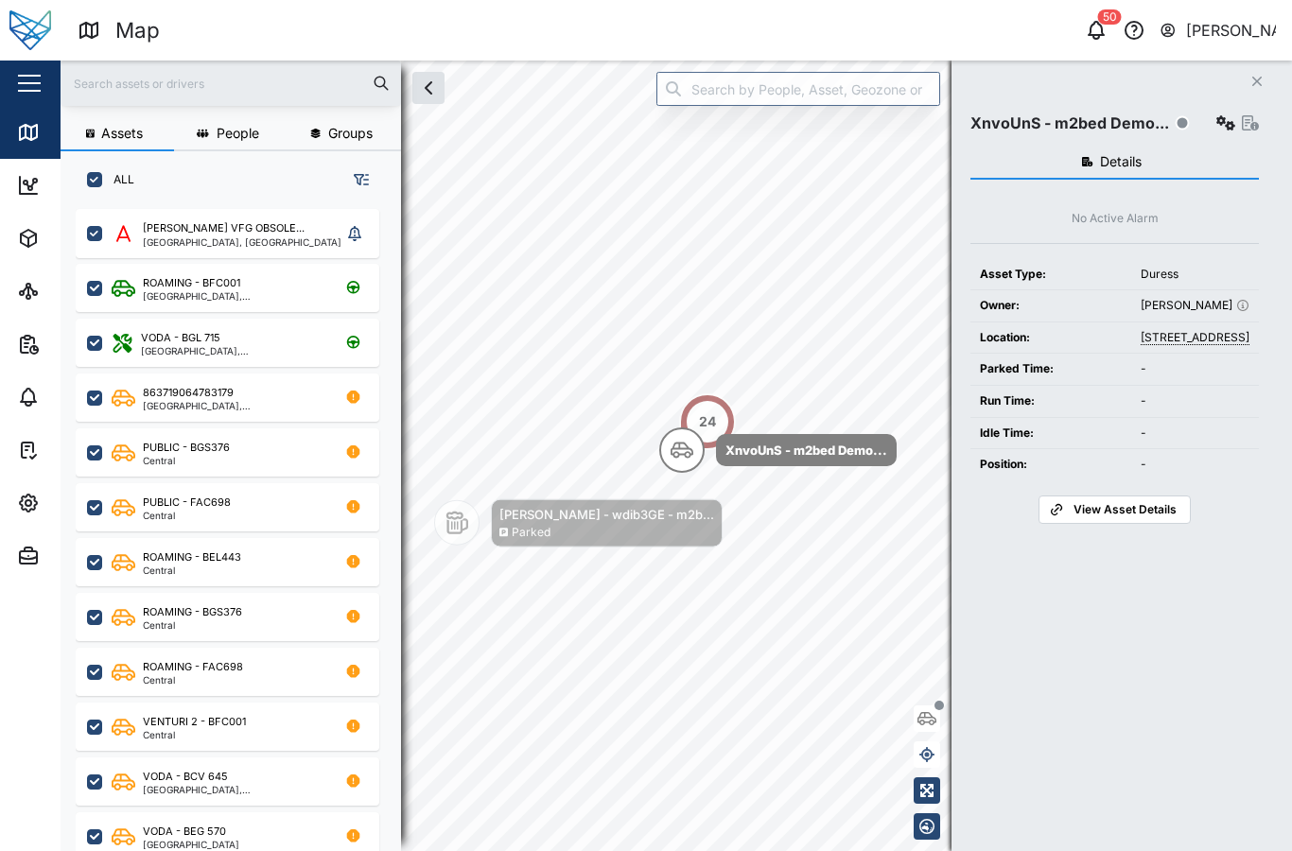
scroll to position [709, 310]
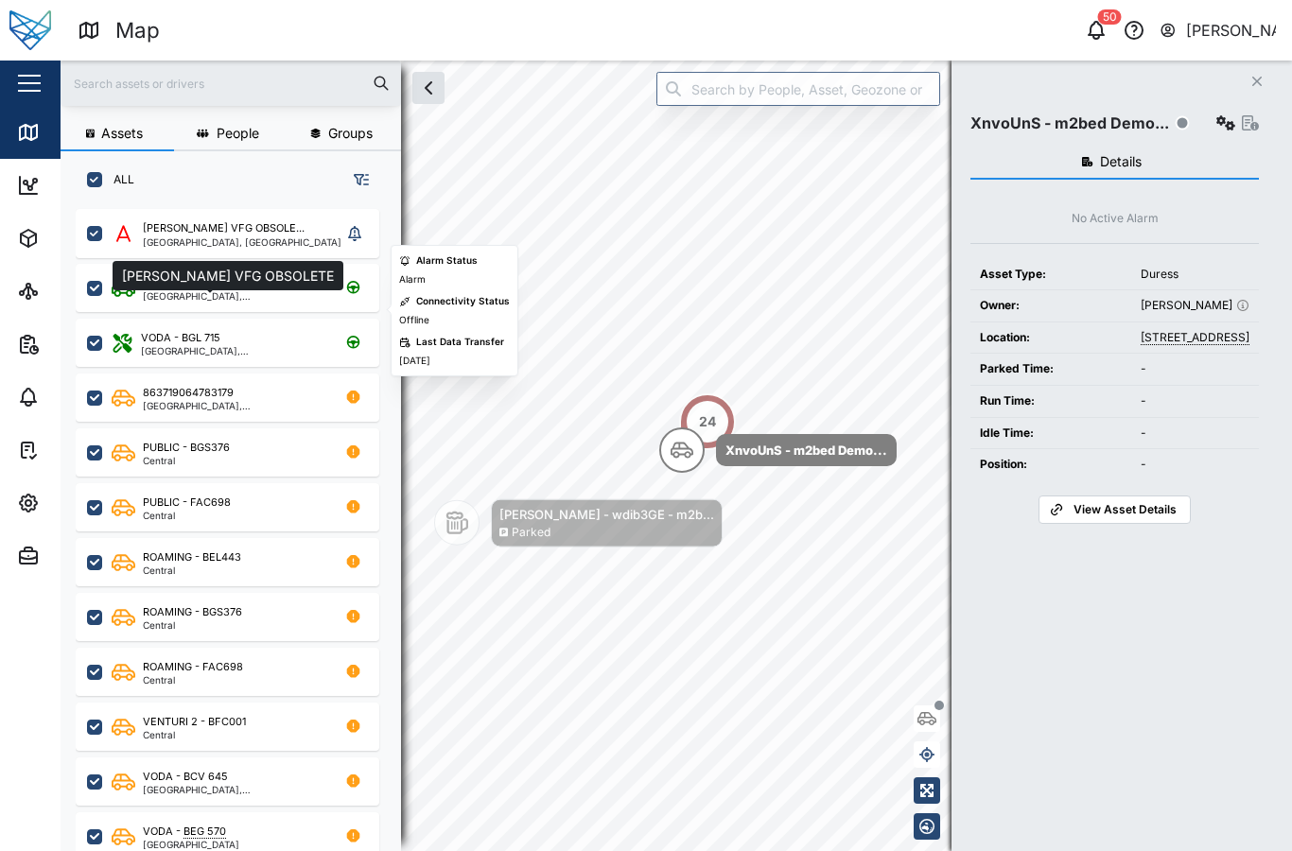
click at [157, 232] on div "[PERSON_NAME] VFG OBSOLE..." at bounding box center [224, 228] width 162 height 16
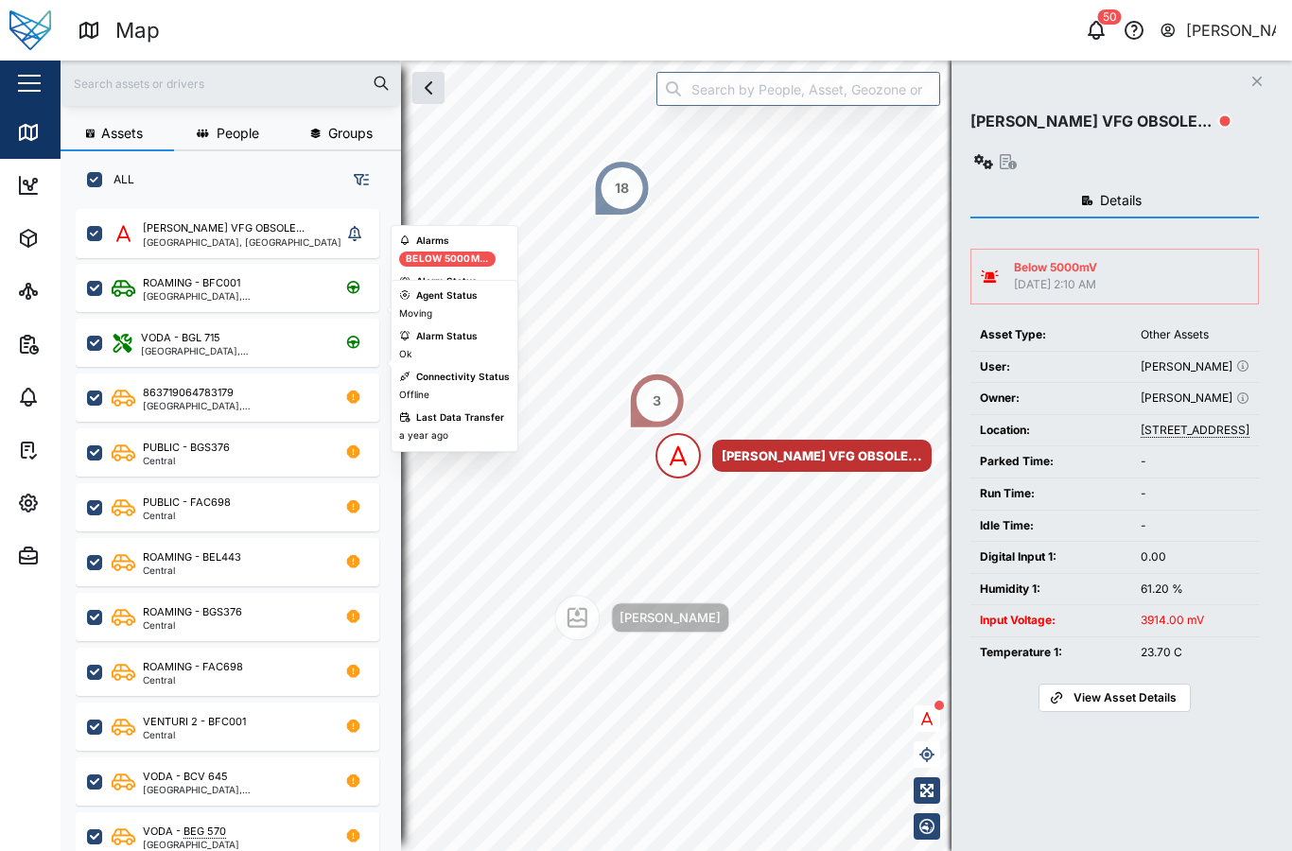
click at [171, 284] on div "ROAMING - BFC001" at bounding box center [191, 283] width 97 height 16
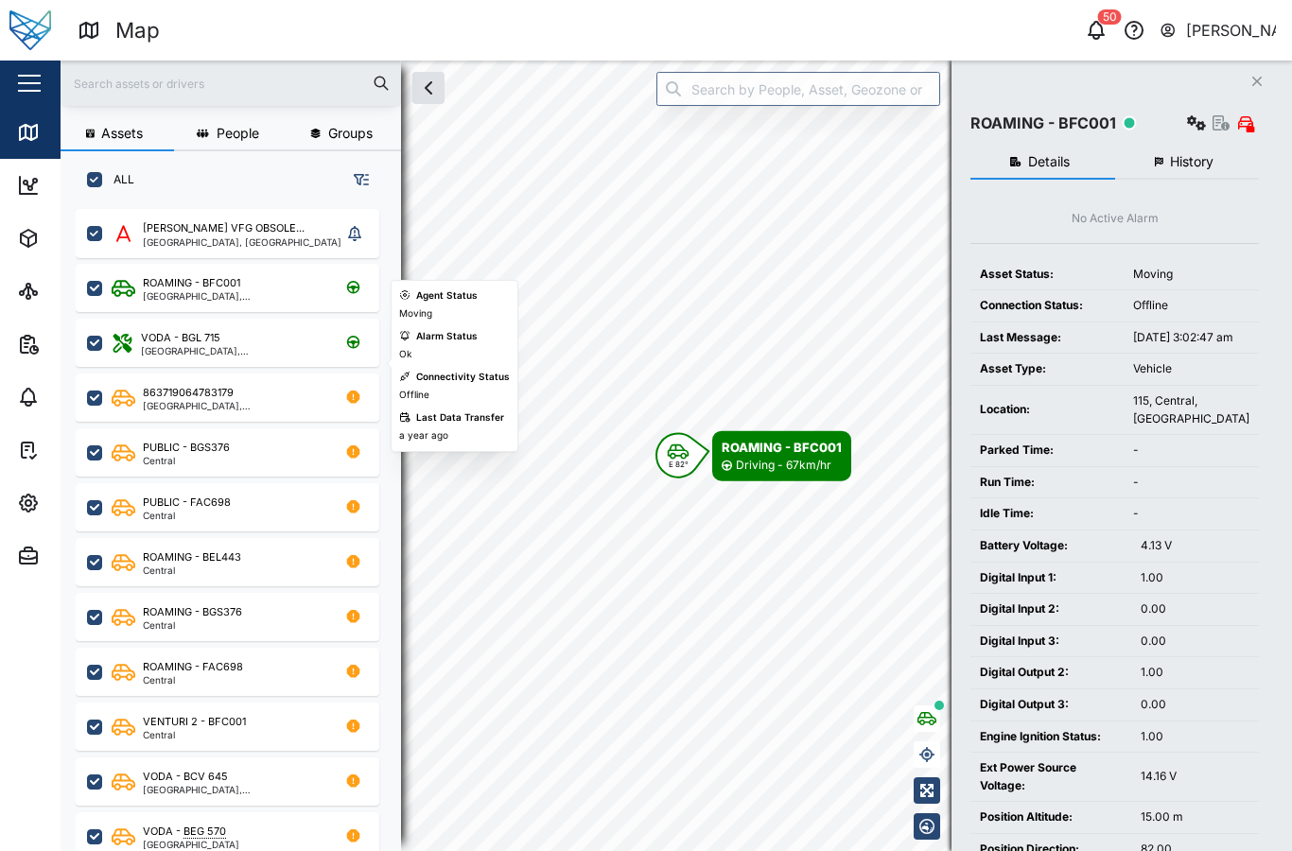
click at [197, 398] on div "863719064783179" at bounding box center [188, 393] width 91 height 16
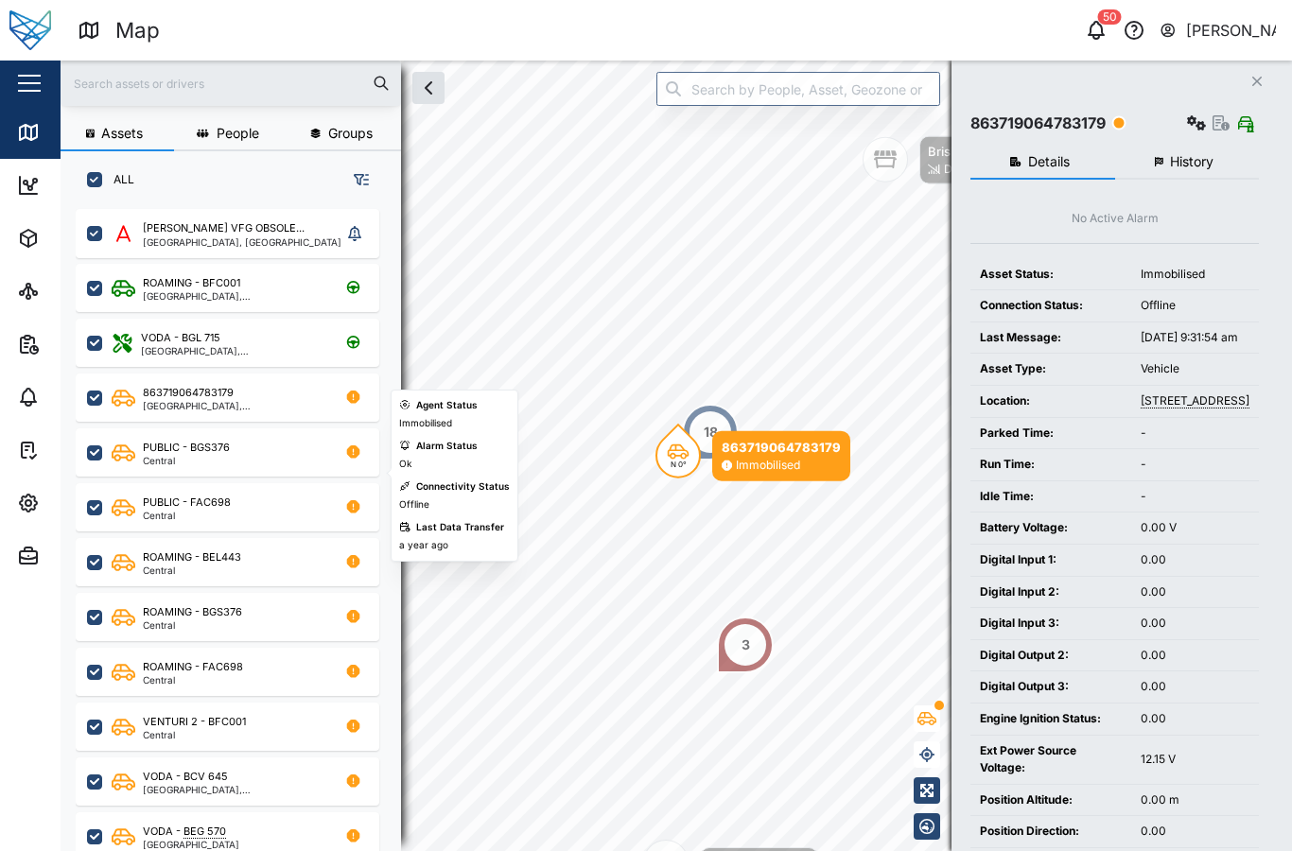
click at [239, 495] on div "PUBLIC - FAC698 Central" at bounding box center [240, 508] width 256 height 26
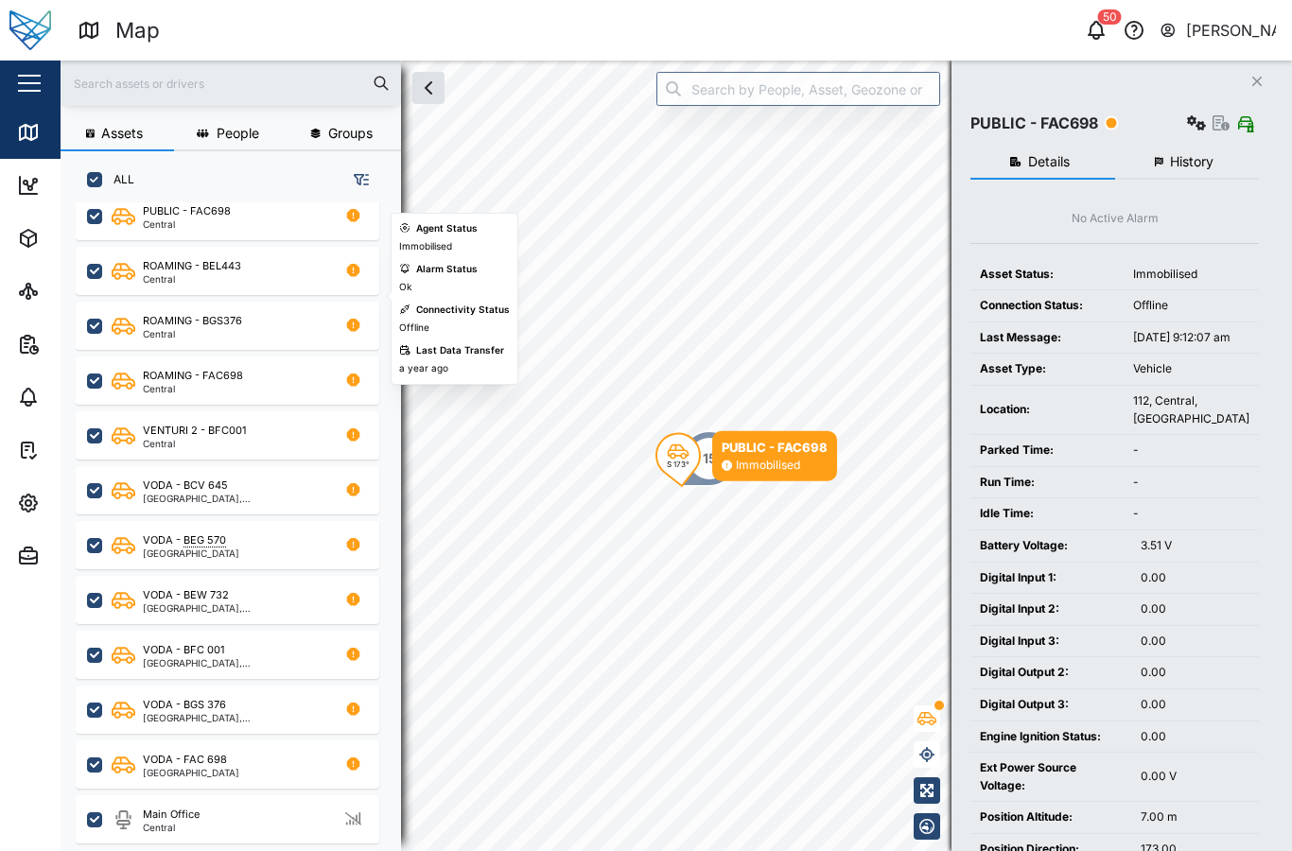
scroll to position [300, 0]
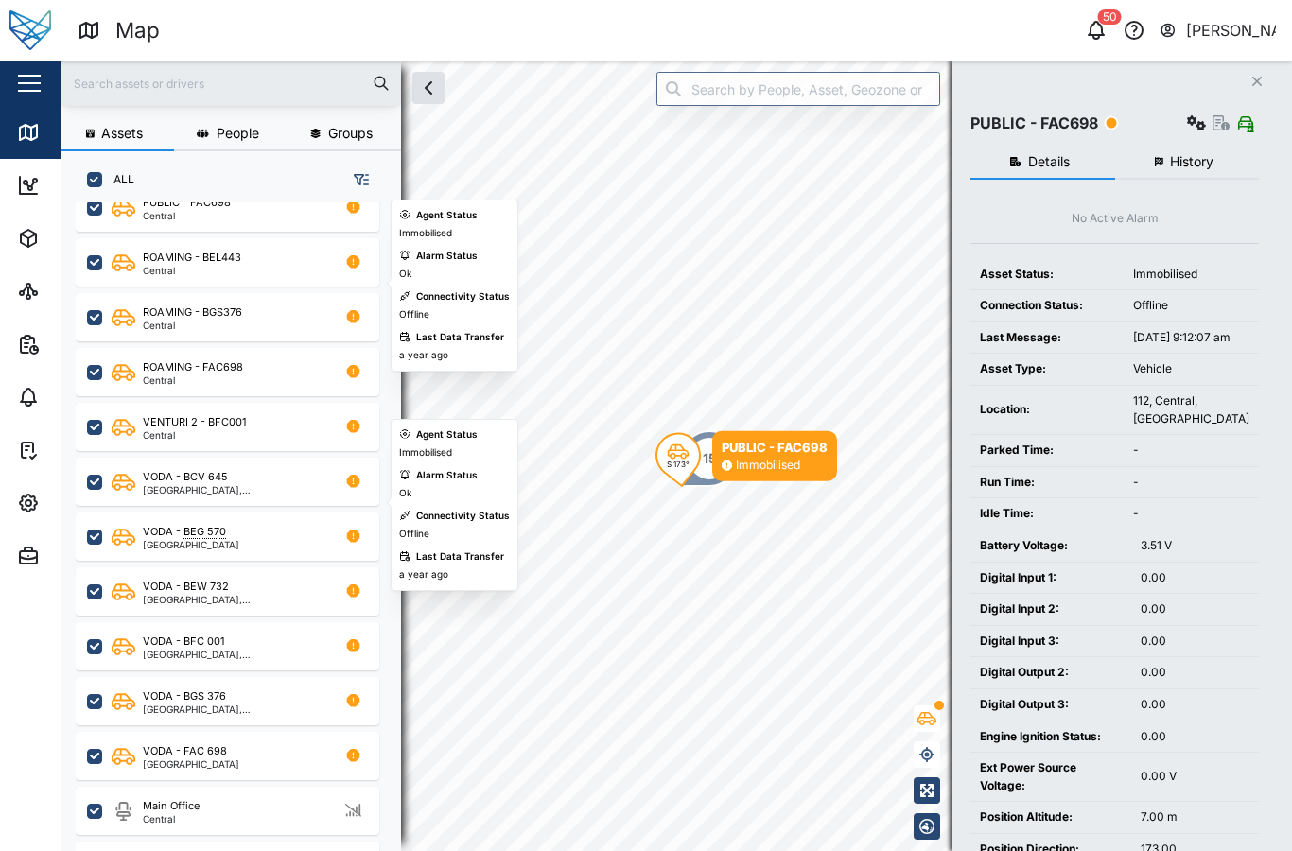
click at [219, 409] on div "VENTURI 2 - BFC001 Central" at bounding box center [228, 427] width 304 height 48
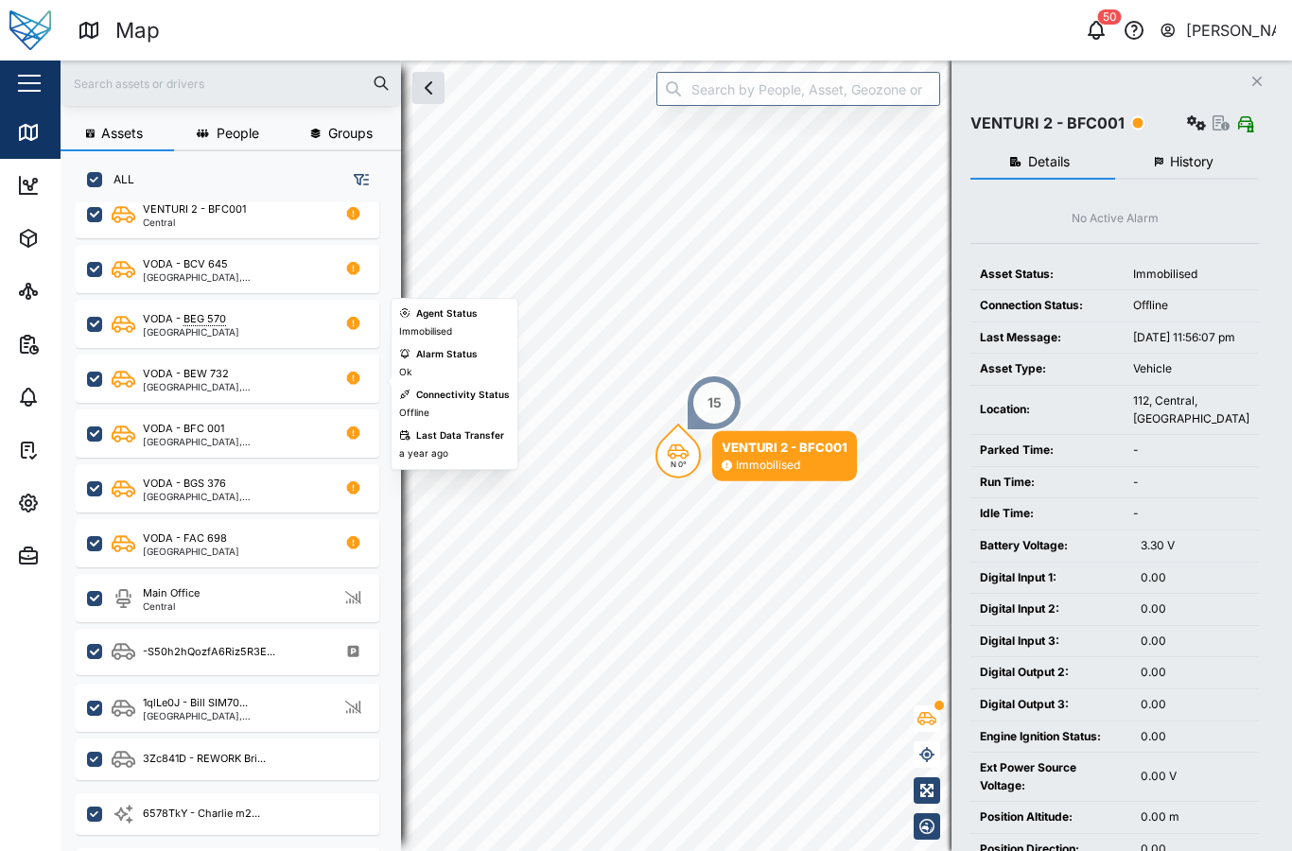
scroll to position [599, 0]
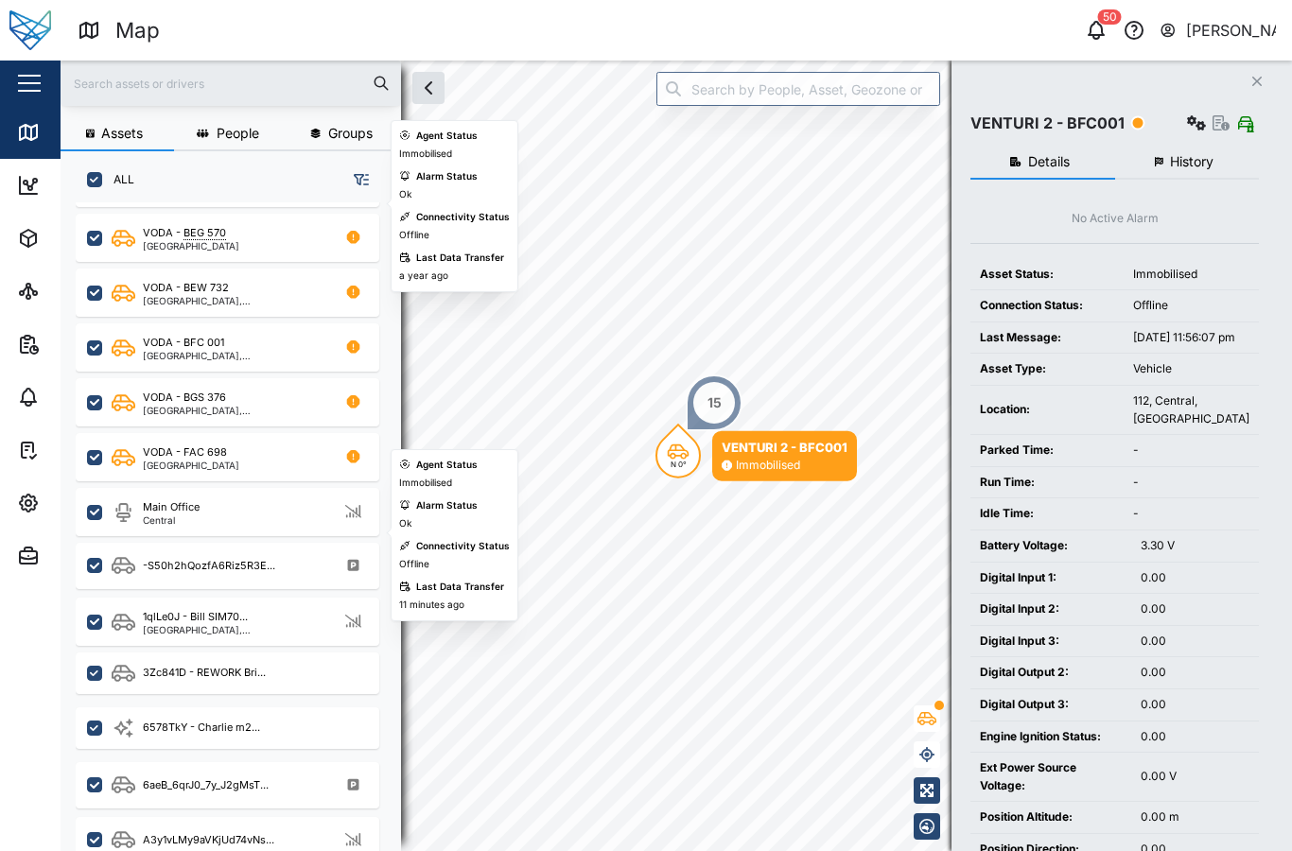
click at [226, 446] on div "VODA - FAC 698 Southern Region" at bounding box center [240, 457] width 256 height 26
